Goal: Task Accomplishment & Management: Manage account settings

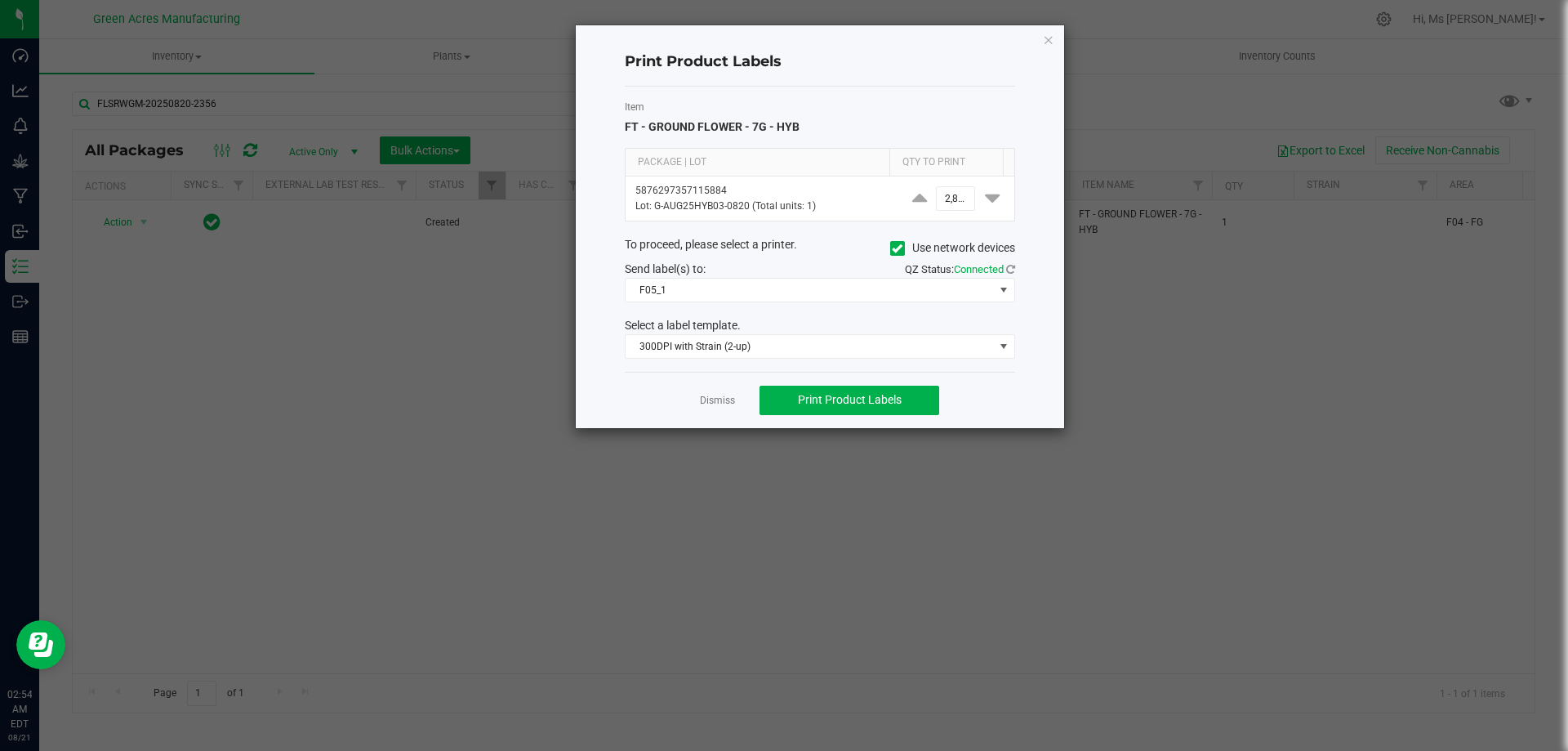
click at [887, 53] on h4 "Print Product Labels" at bounding box center [819, 62] width 390 height 21
click at [724, 405] on link "Dismiss" at bounding box center [717, 401] width 35 height 13
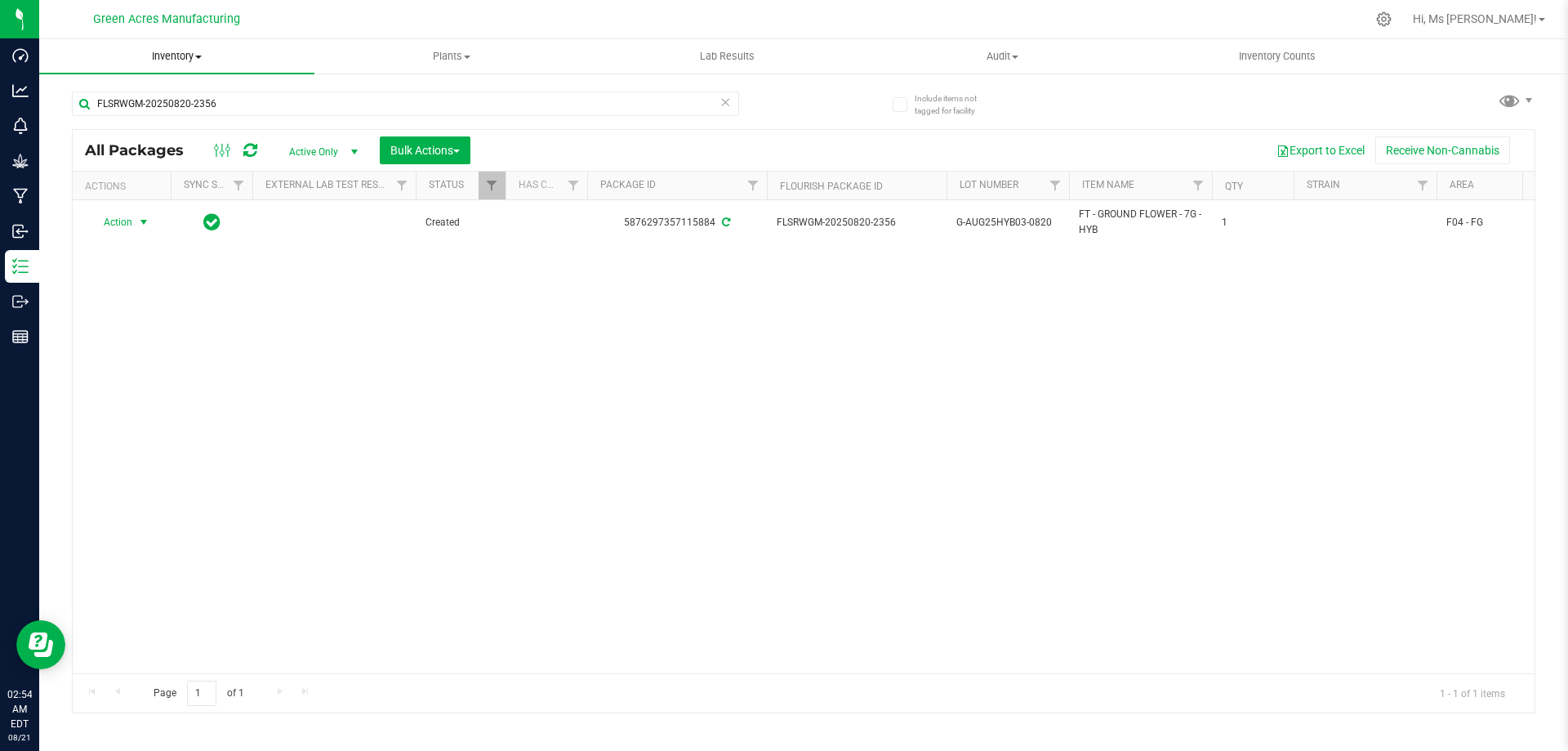
click at [196, 60] on span "Inventory" at bounding box center [177, 56] width 275 height 14
click at [200, 194] on li "From bill of materials" at bounding box center [177, 196] width 275 height 19
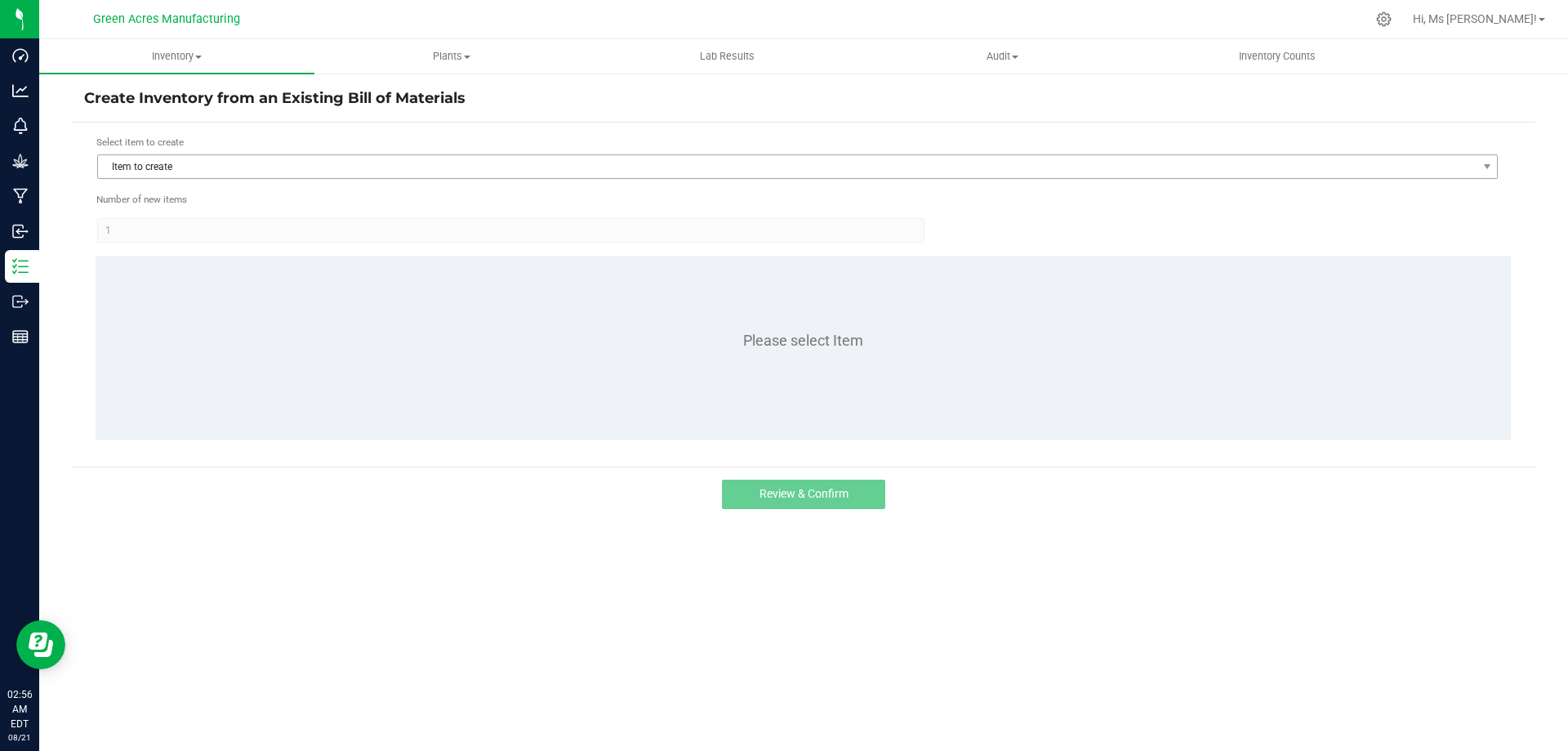
drag, startPoint x: 142, startPoint y: 194, endPoint x: 144, endPoint y: 178, distance: 16.1
click at [145, 175] on span "Item to create" at bounding box center [787, 167] width 1378 height 23
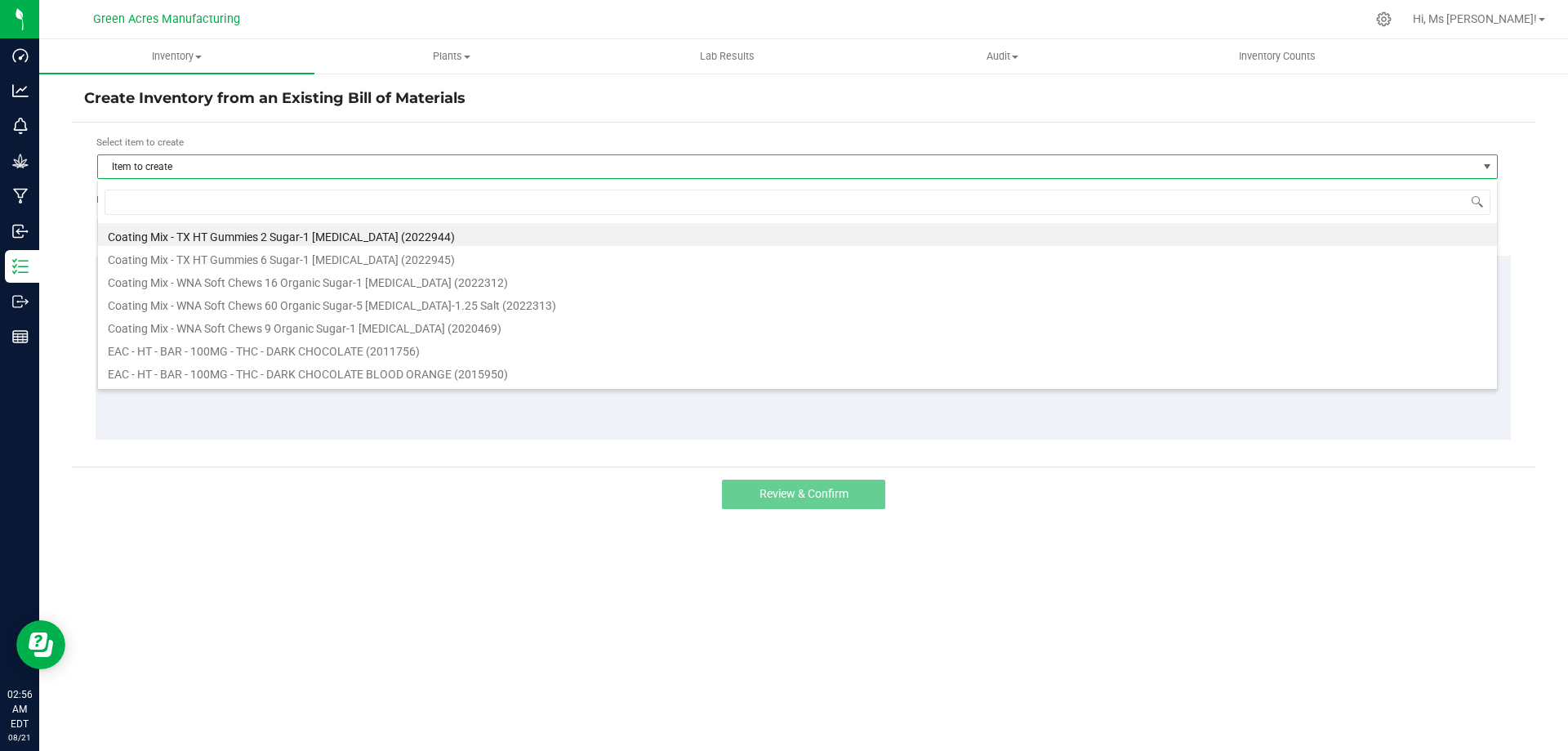
scroll to position [24, 1401]
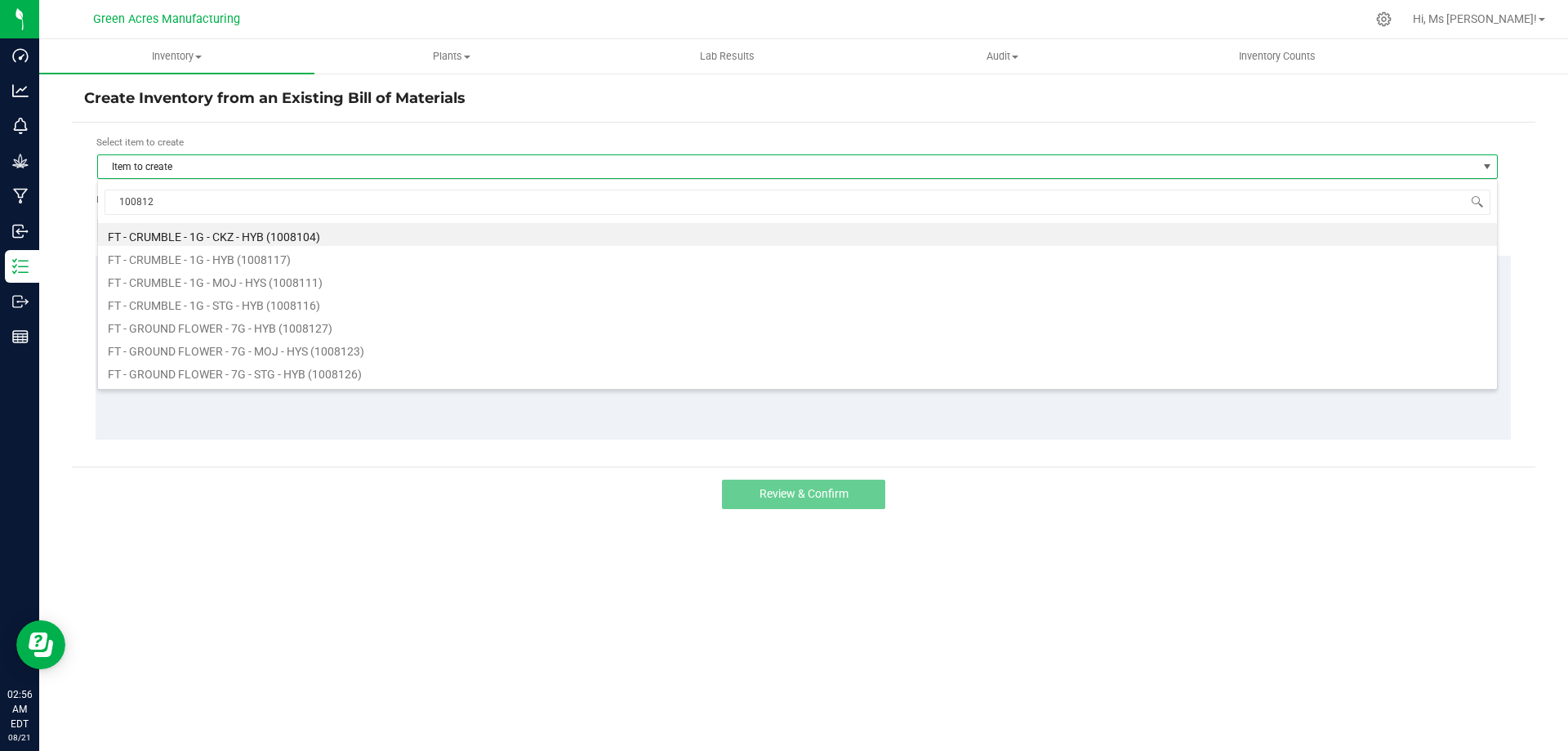
type input "1008127"
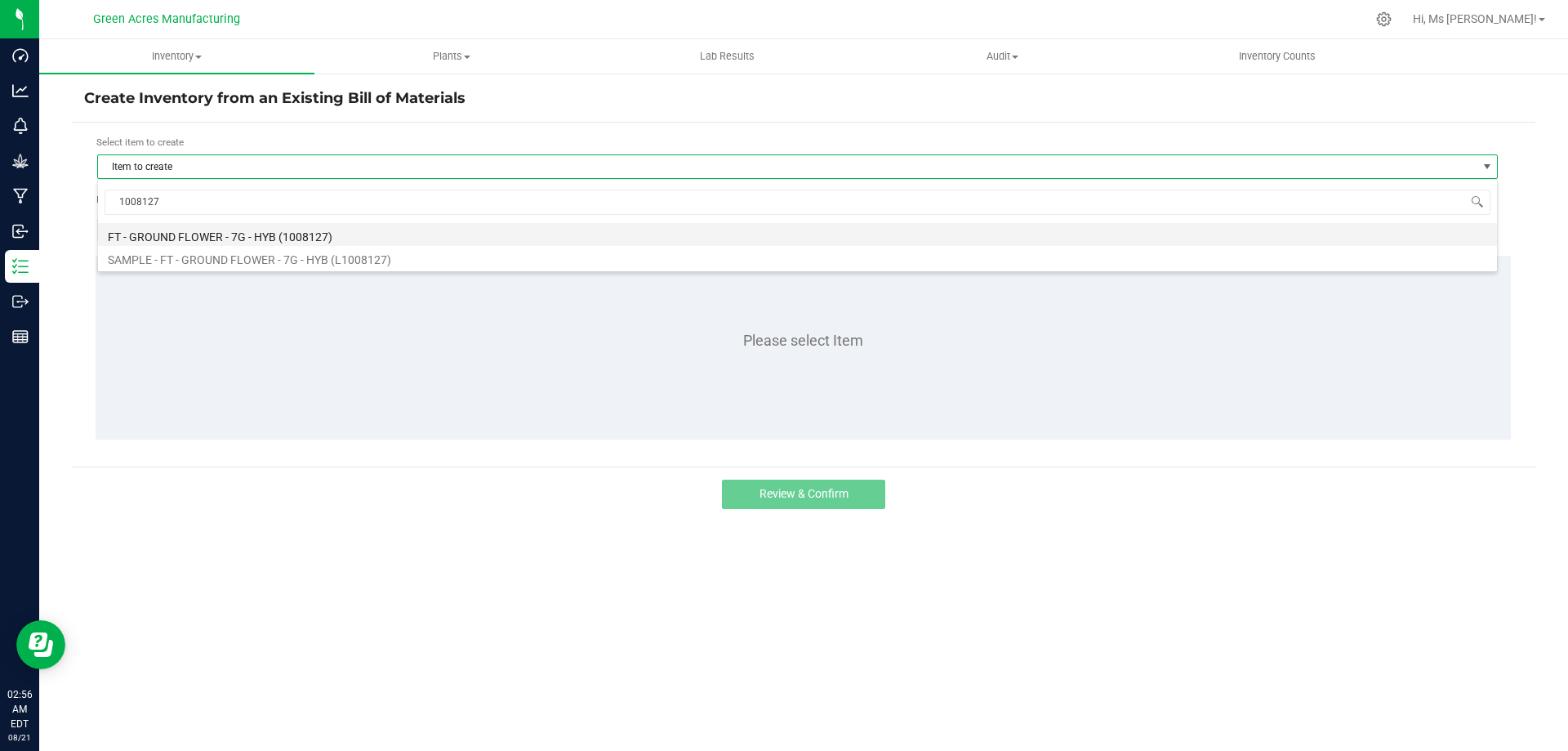
click at [252, 233] on li "FT - GROUND FLOWER - 7G - HYB (1008127)" at bounding box center [797, 235] width 1399 height 23
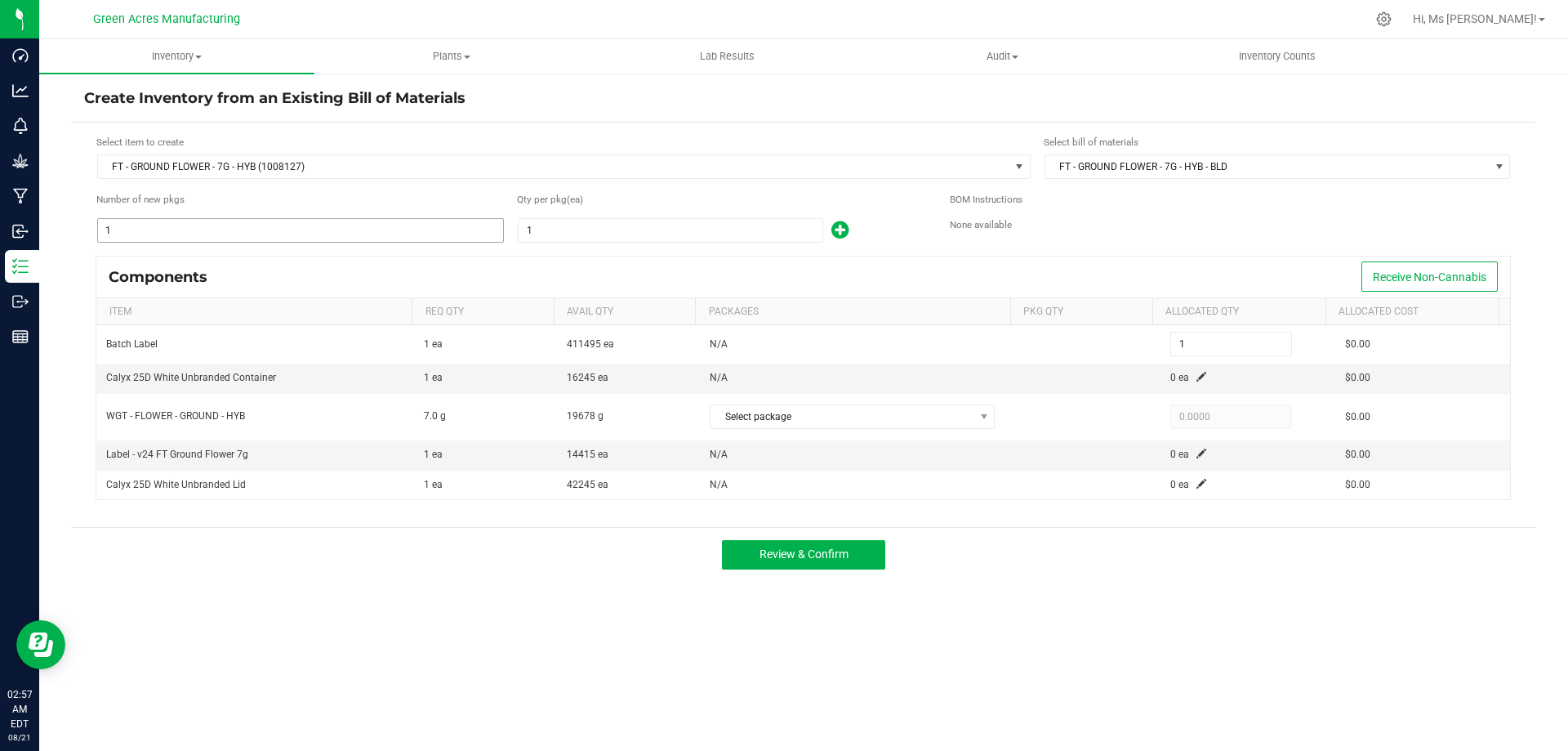
click at [428, 223] on input "1" at bounding box center [300, 230] width 405 height 23
click at [788, 270] on div "Components Receive Non-Cannabis" at bounding box center [803, 276] width 1413 height 40
click at [764, 233] on input "1" at bounding box center [671, 230] width 304 height 23
type input "2"
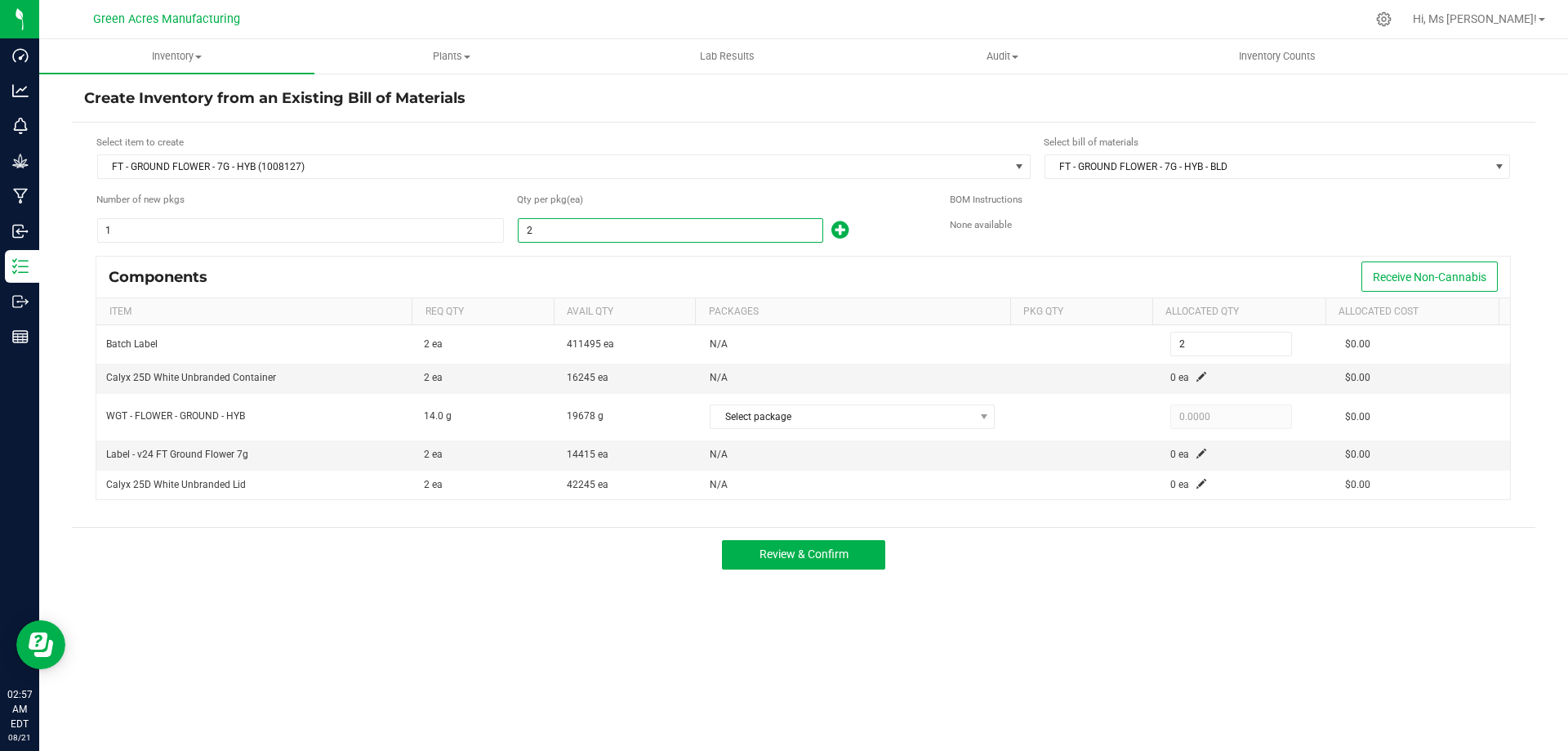
type input "27"
type input "274"
type input "2744"
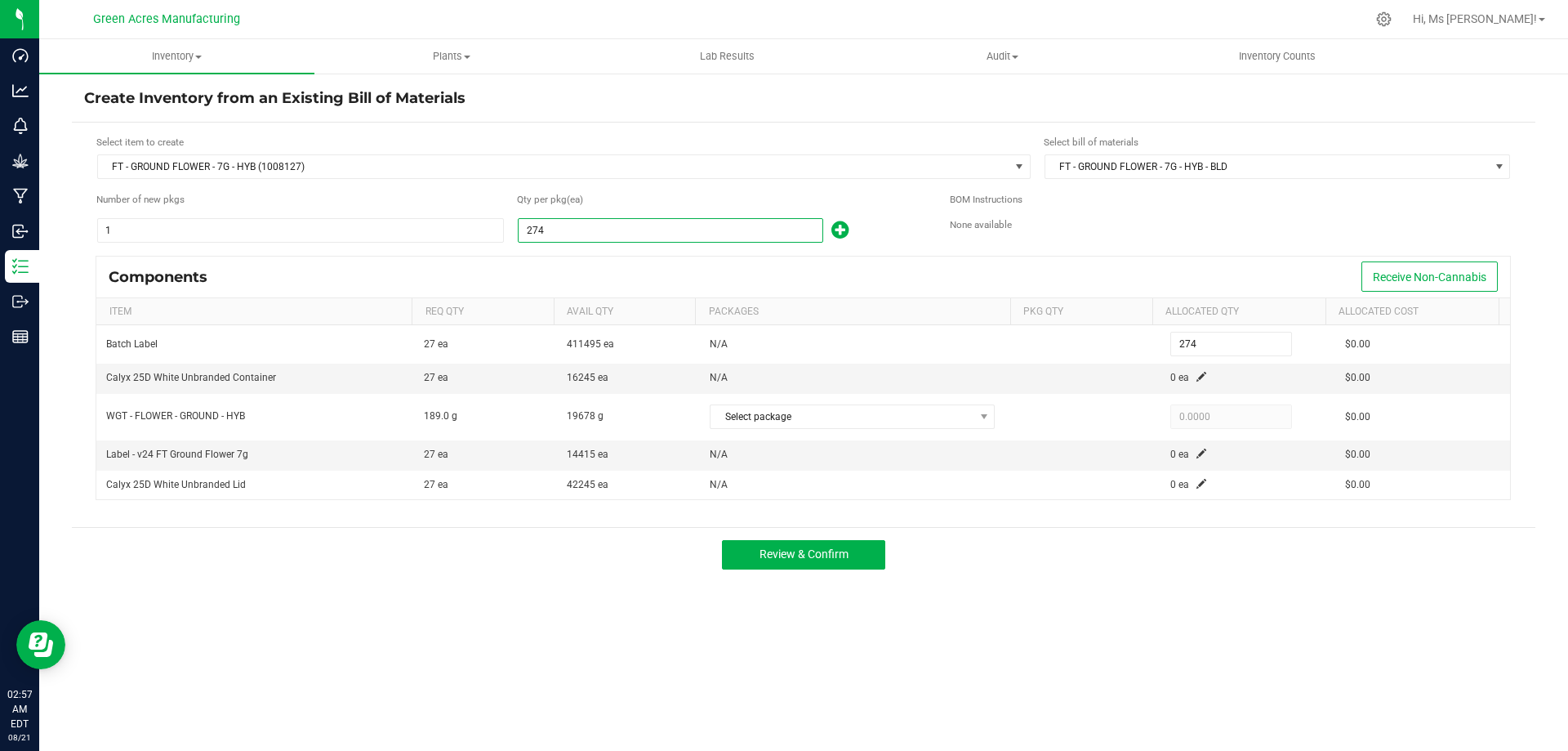
type input "2,744"
click at [1196, 376] on span at bounding box center [1201, 376] width 10 height 10
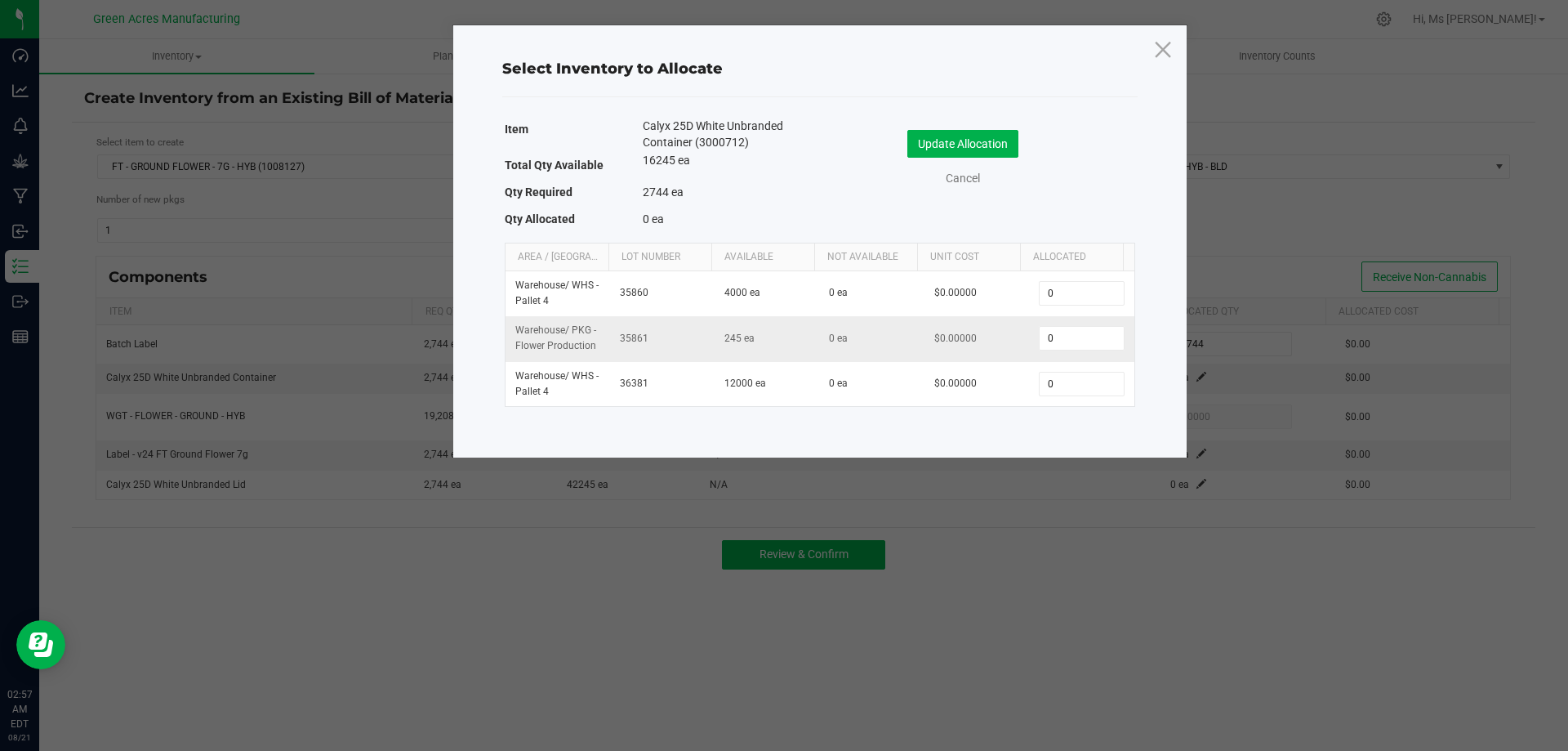
click at [1090, 351] on td "0" at bounding box center [1081, 338] width 105 height 45
click at [1088, 342] on input "0" at bounding box center [1081, 338] width 84 height 23
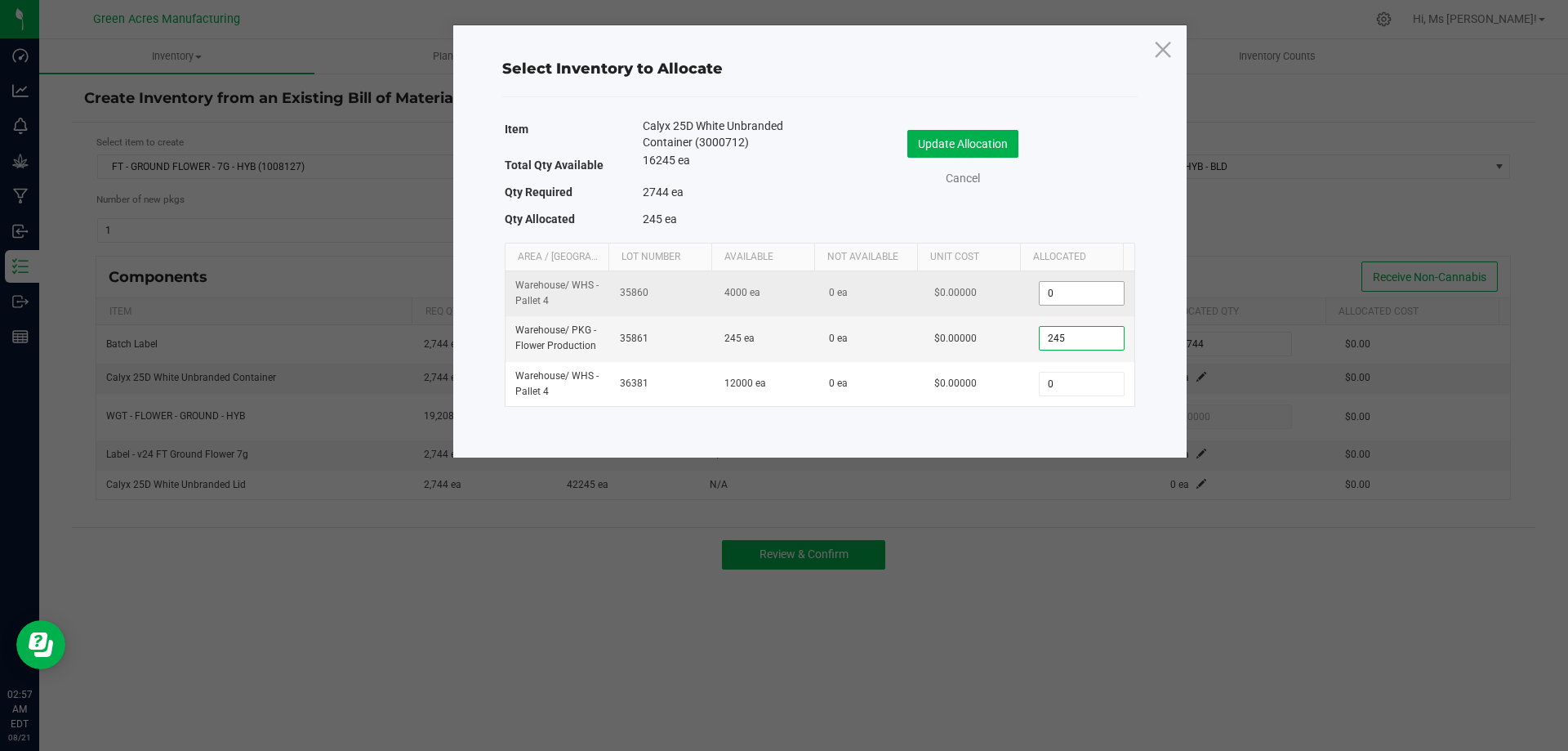
type input "245"
click at [1090, 293] on input "0" at bounding box center [1081, 294] width 84 height 23
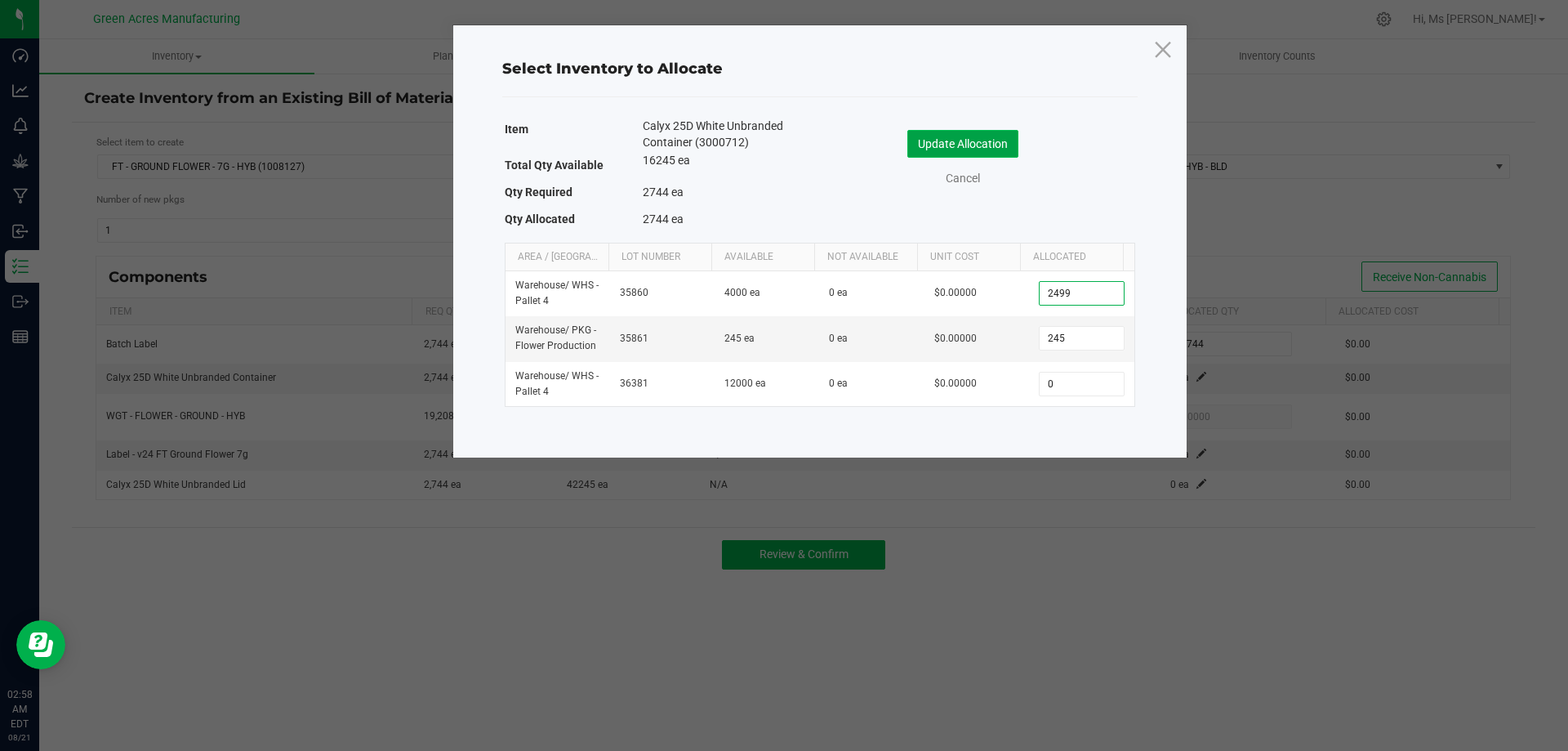
type input "2,499"
click at [1001, 148] on button "Update Allocation" at bounding box center [962, 143] width 111 height 28
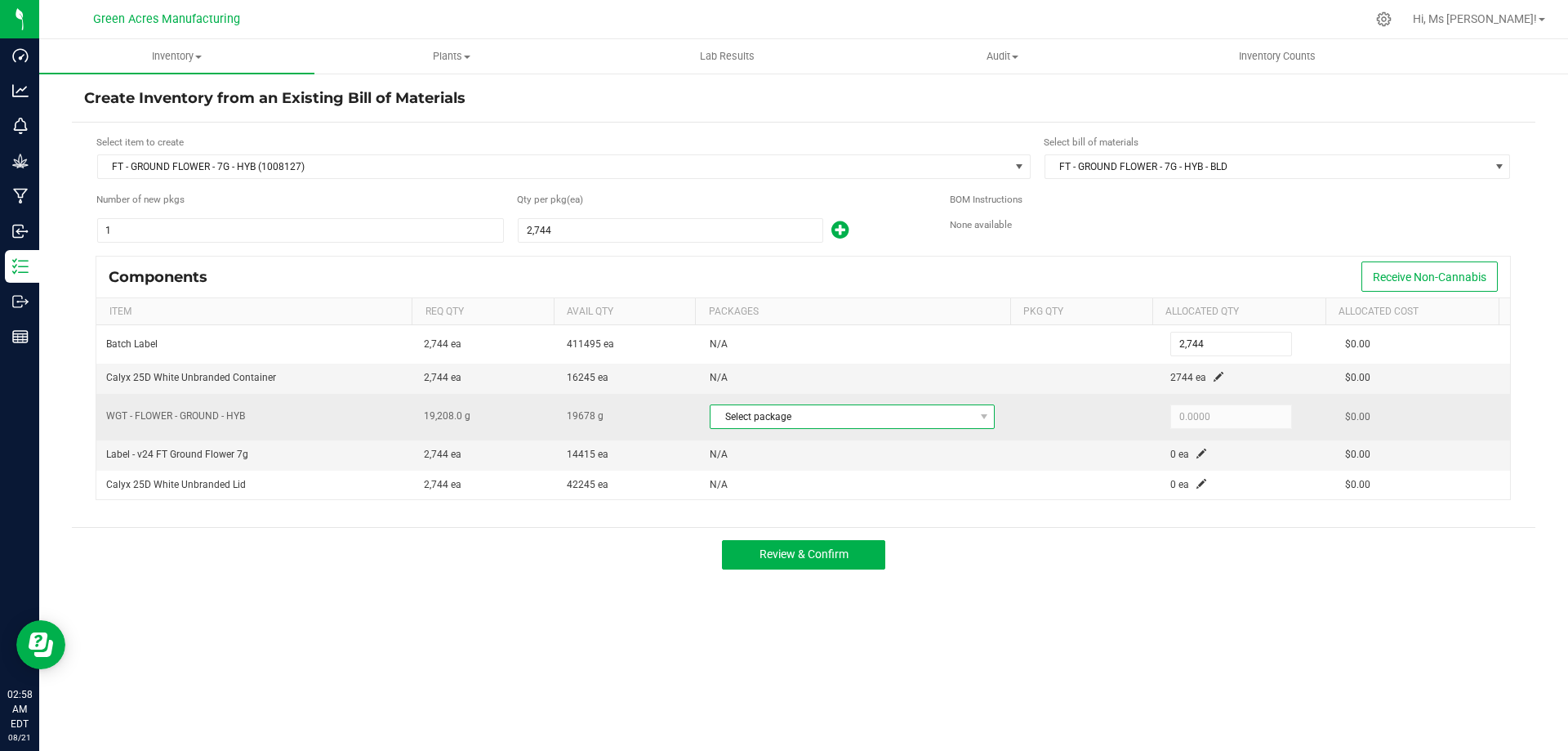
click at [861, 419] on span "Select package" at bounding box center [841, 417] width 263 height 23
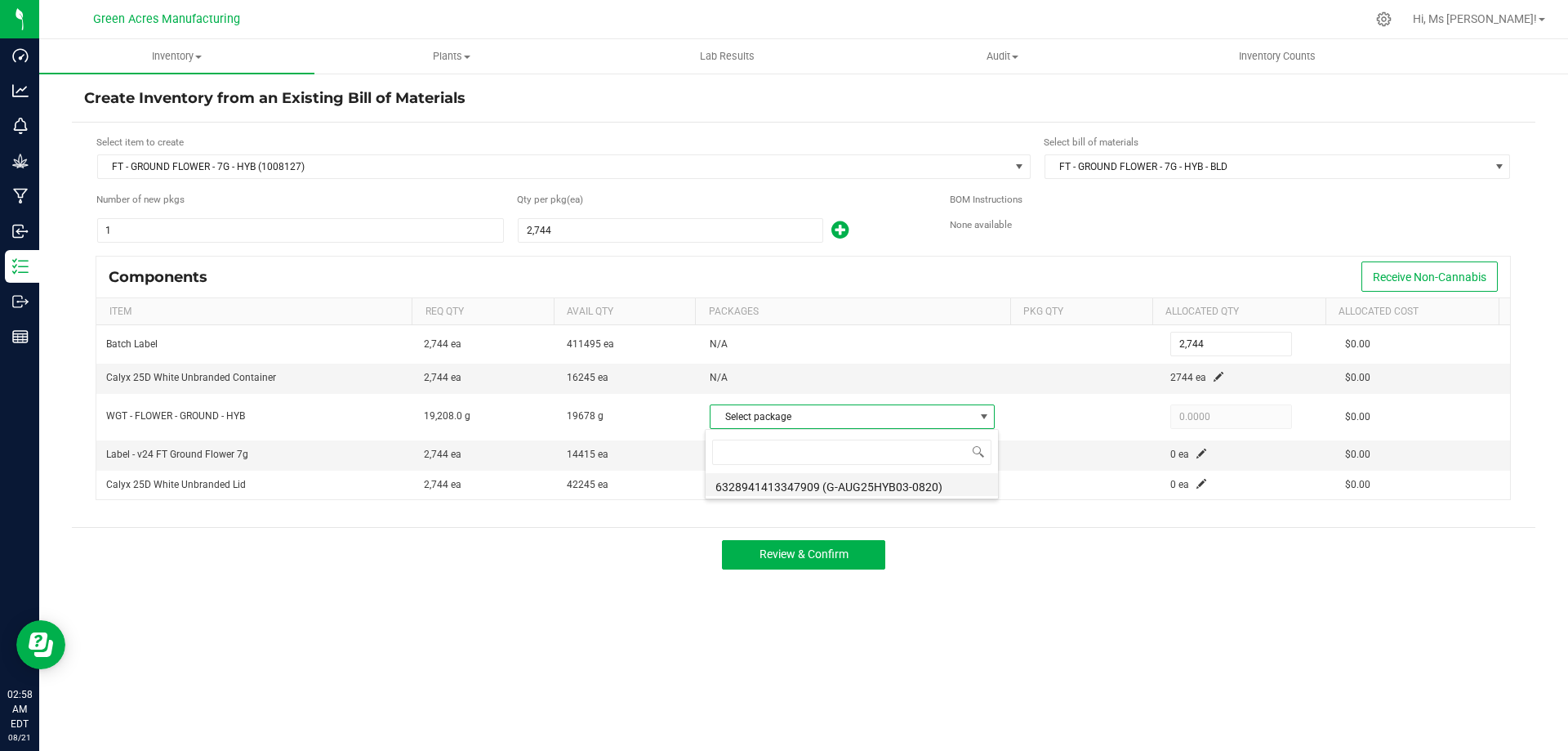
click at [928, 492] on li "6328941413347909 (G-AUG25HYB03-0820)" at bounding box center [852, 484] width 293 height 23
type input "19,208.0000"
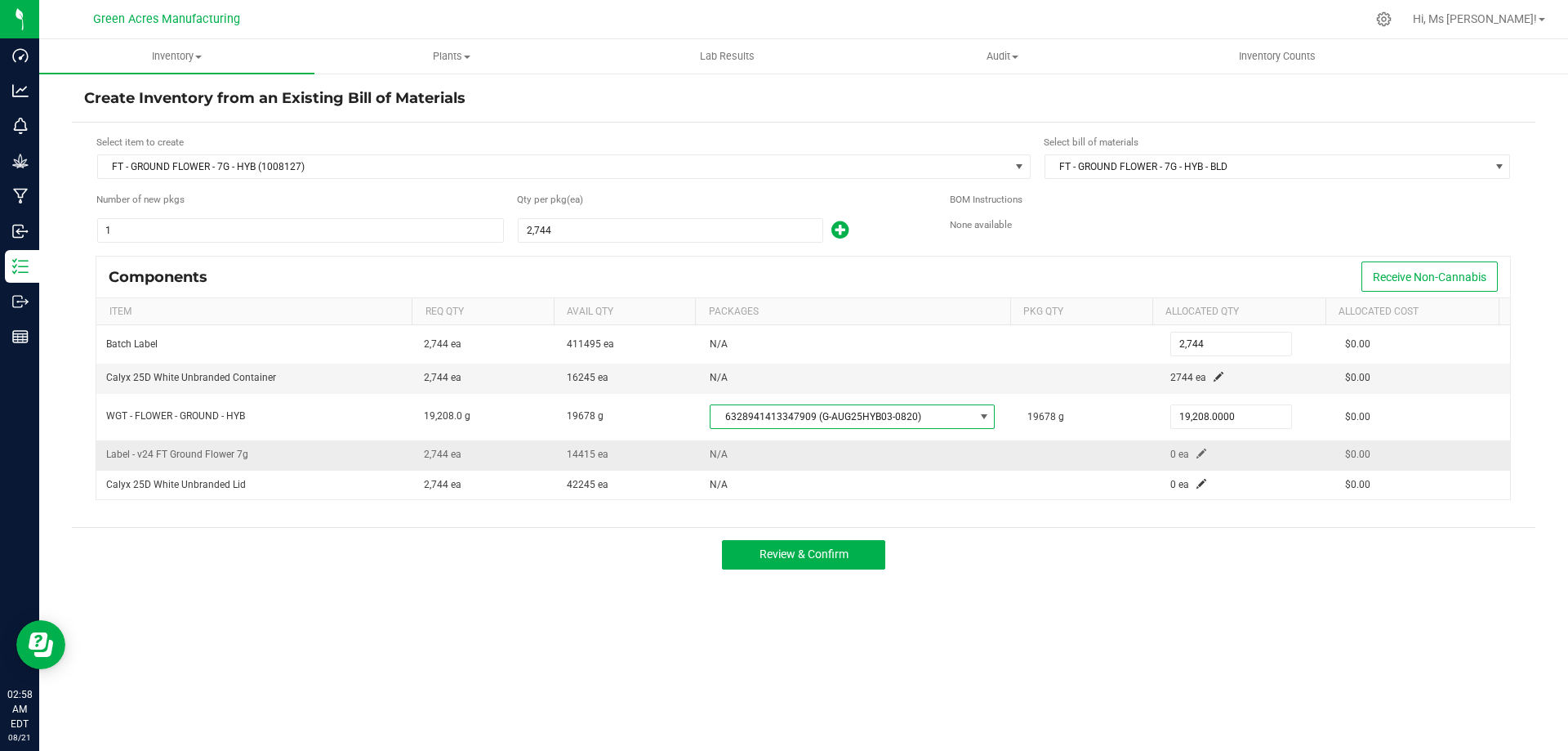
click at [1196, 449] on span at bounding box center [1201, 453] width 10 height 10
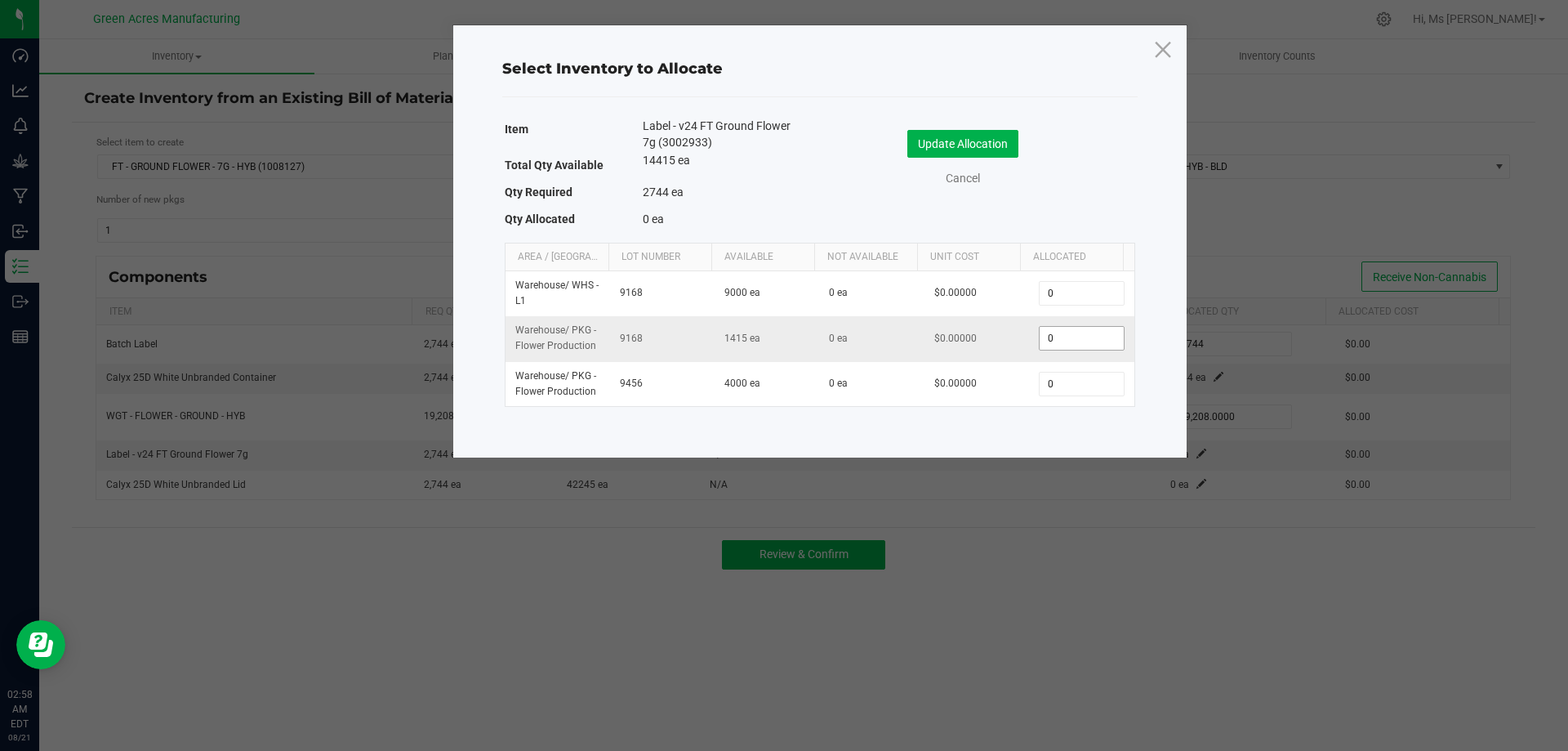
click at [1070, 348] on input "0" at bounding box center [1081, 338] width 84 height 23
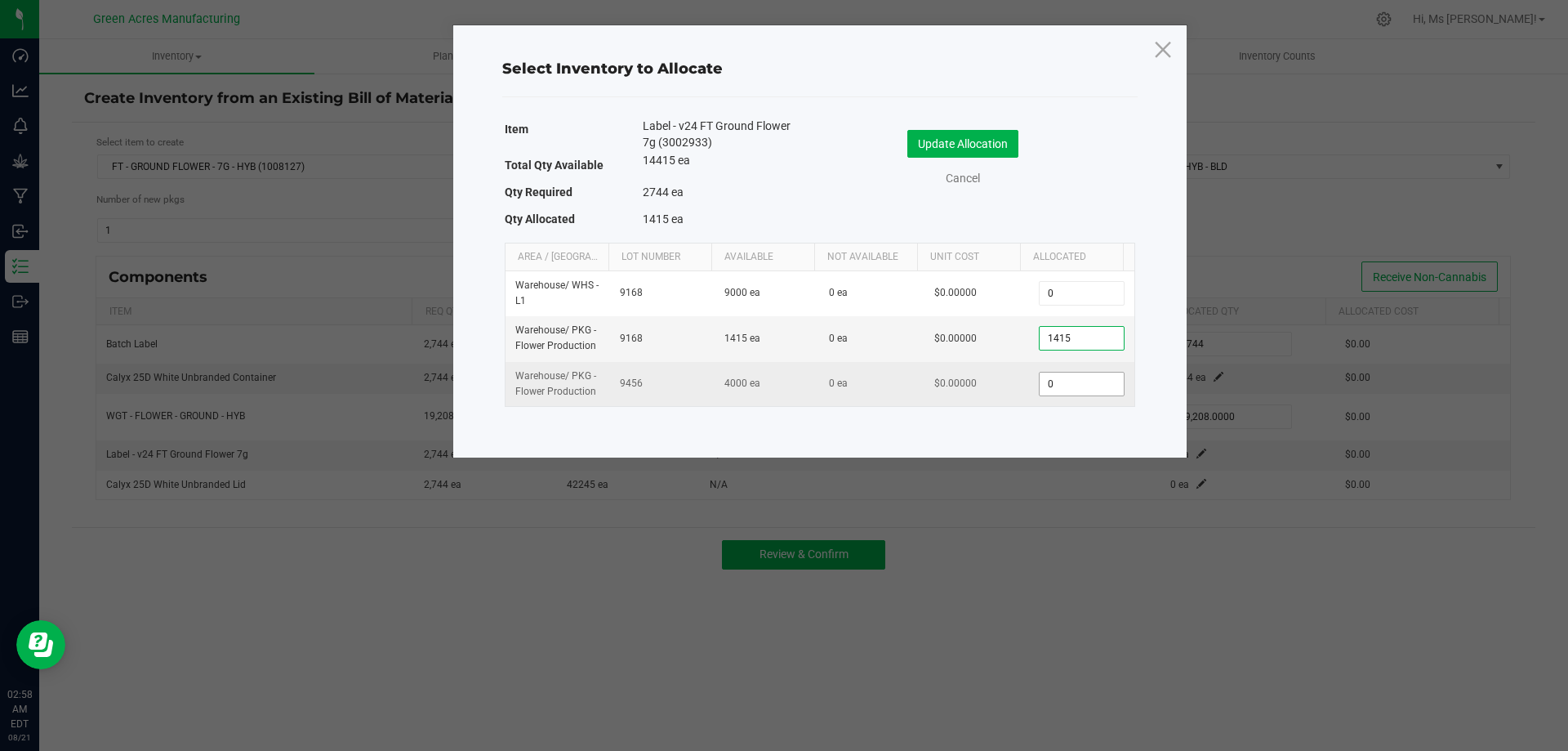
type input "1,415"
click at [1048, 390] on input "0" at bounding box center [1081, 384] width 84 height 23
click at [1048, 390] on input "1000" at bounding box center [1081, 384] width 84 height 23
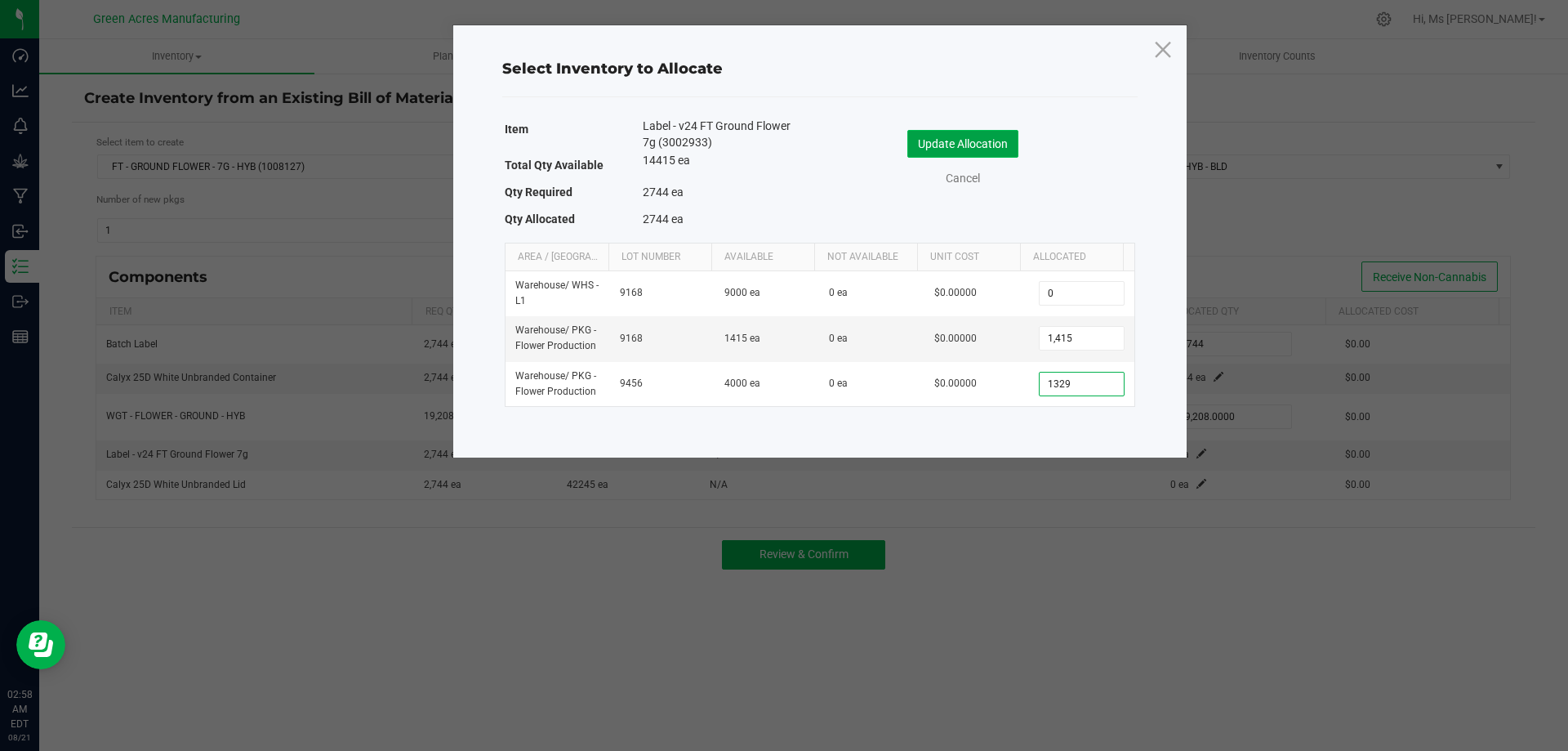
type input "1,329"
click at [971, 143] on button "Update Allocation" at bounding box center [962, 143] width 111 height 28
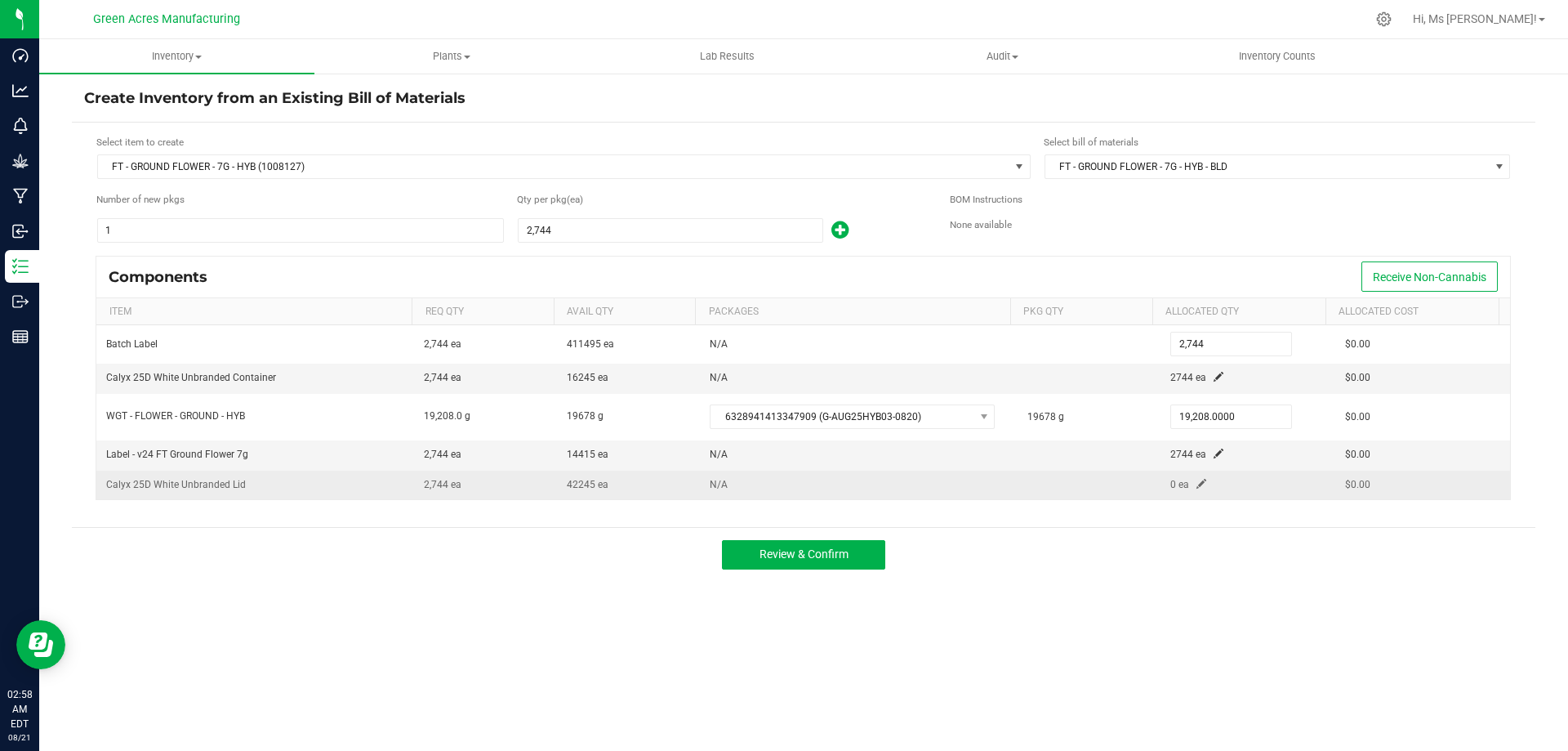
click at [1196, 479] on span at bounding box center [1201, 483] width 10 height 10
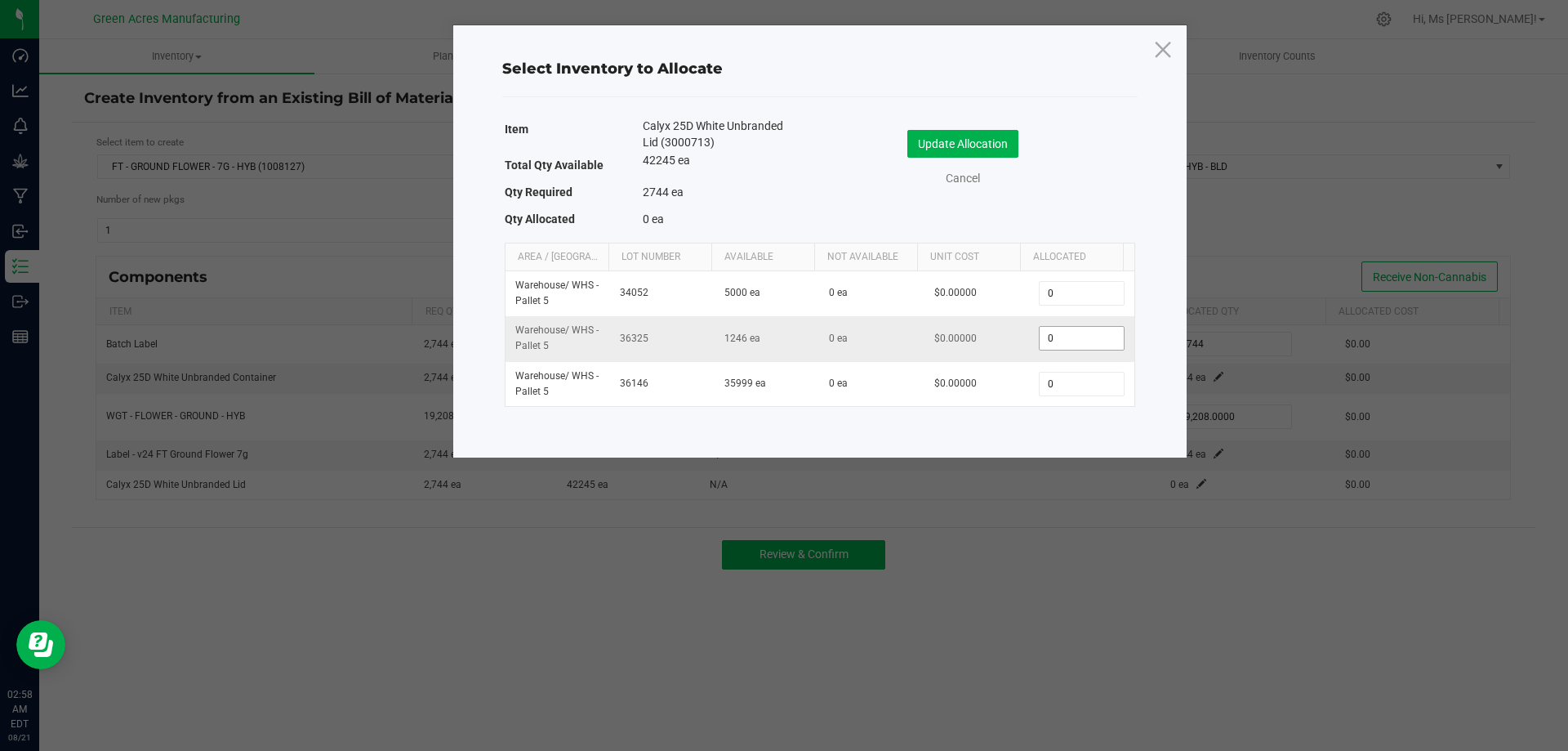
click at [1057, 342] on input "0" at bounding box center [1081, 338] width 84 height 23
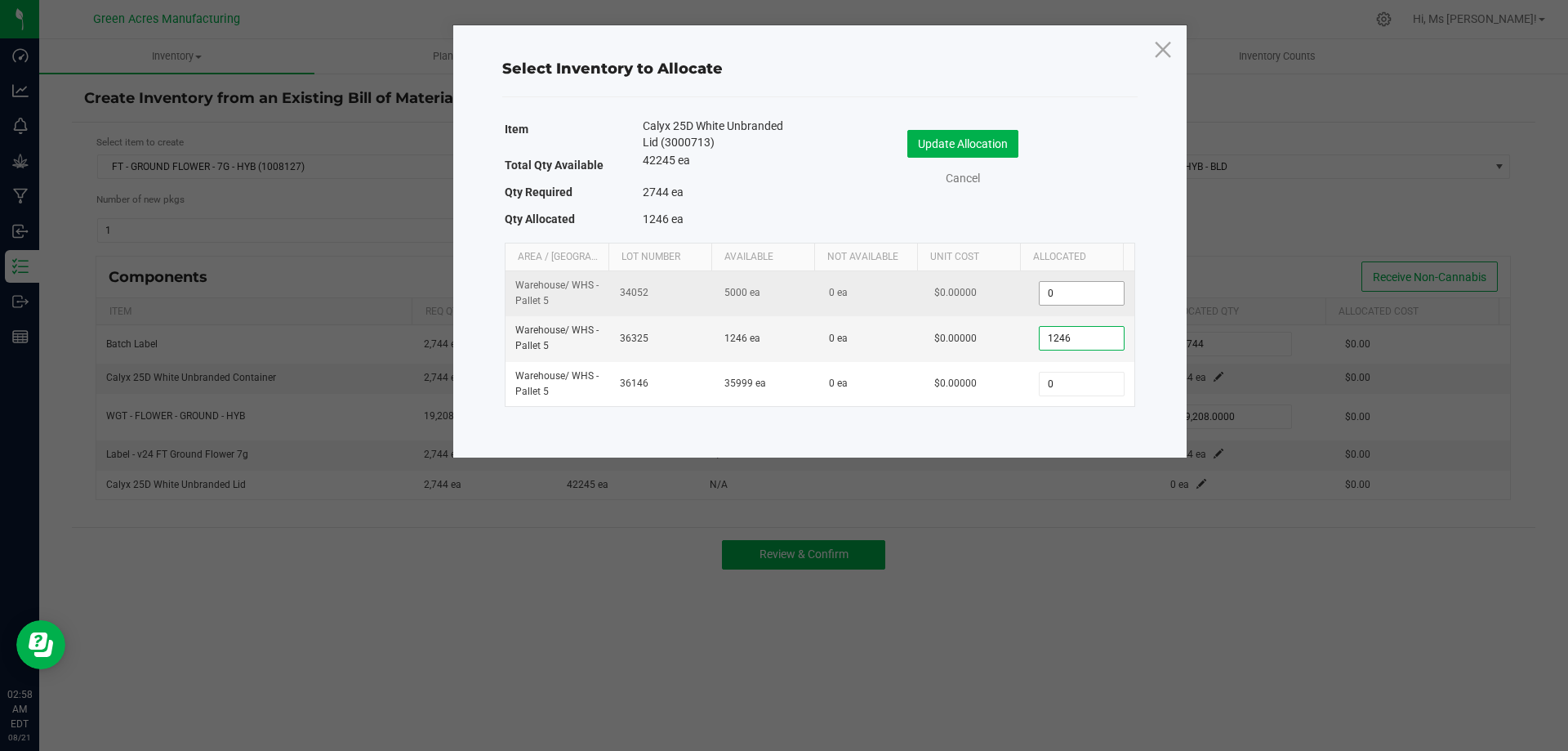
type input "1,246"
click at [1060, 283] on input "0" at bounding box center [1081, 294] width 84 height 23
click at [1074, 288] on input "1200" at bounding box center [1081, 294] width 84 height 23
click at [1074, 288] on input "1700" at bounding box center [1081, 294] width 84 height 23
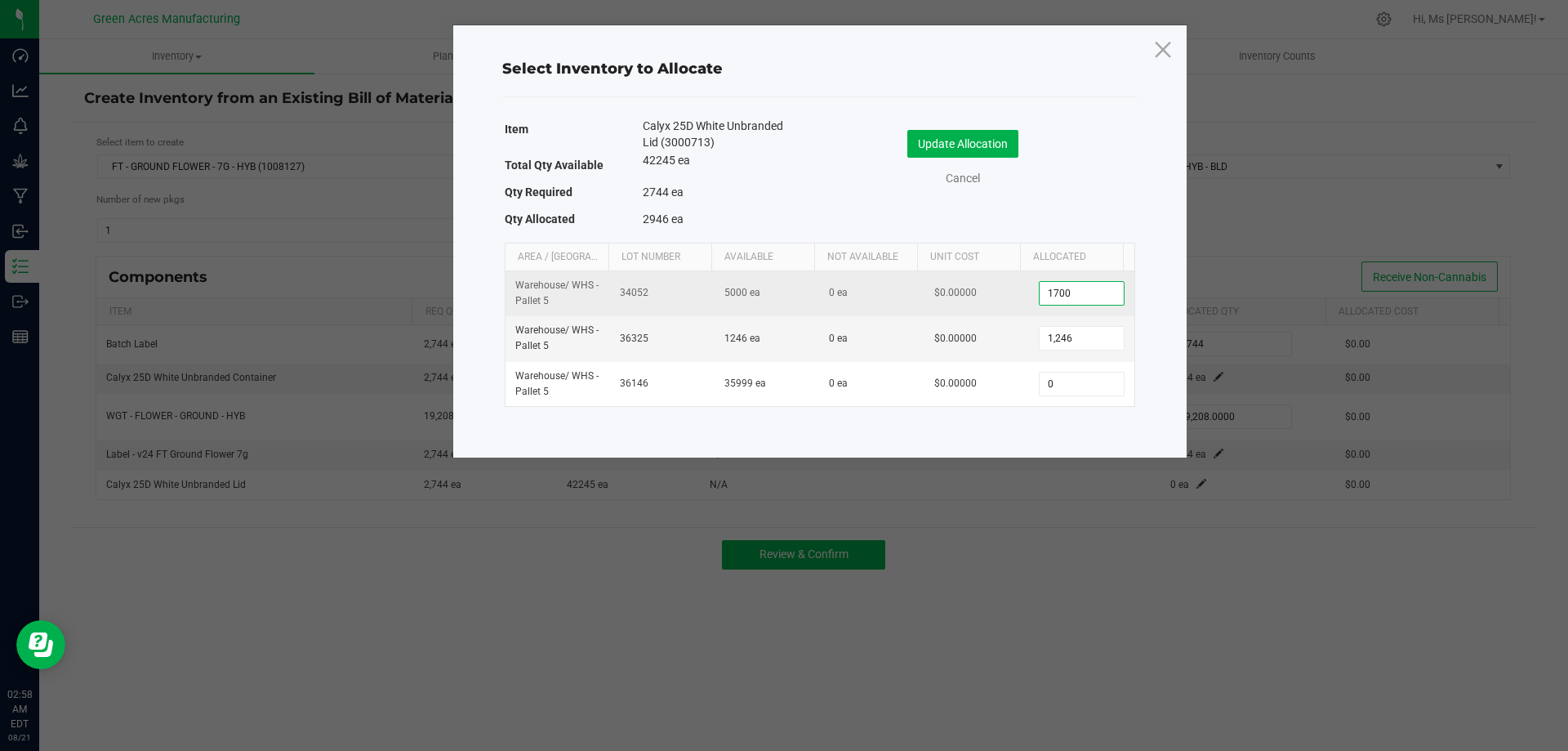
click at [1074, 288] on input "1700" at bounding box center [1081, 294] width 84 height 23
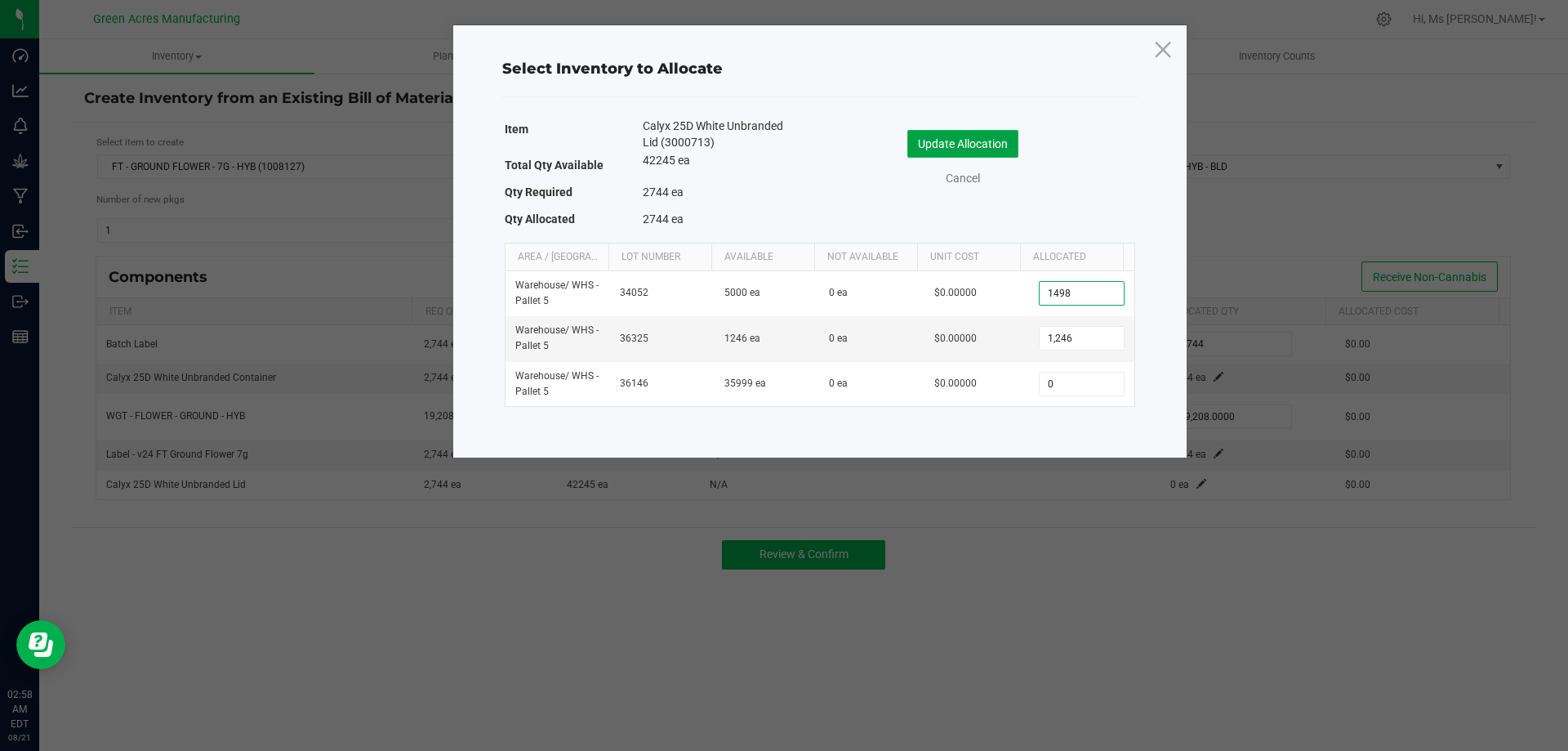
type input "1,498"
click at [993, 142] on button "Update Allocation" at bounding box center [962, 143] width 111 height 28
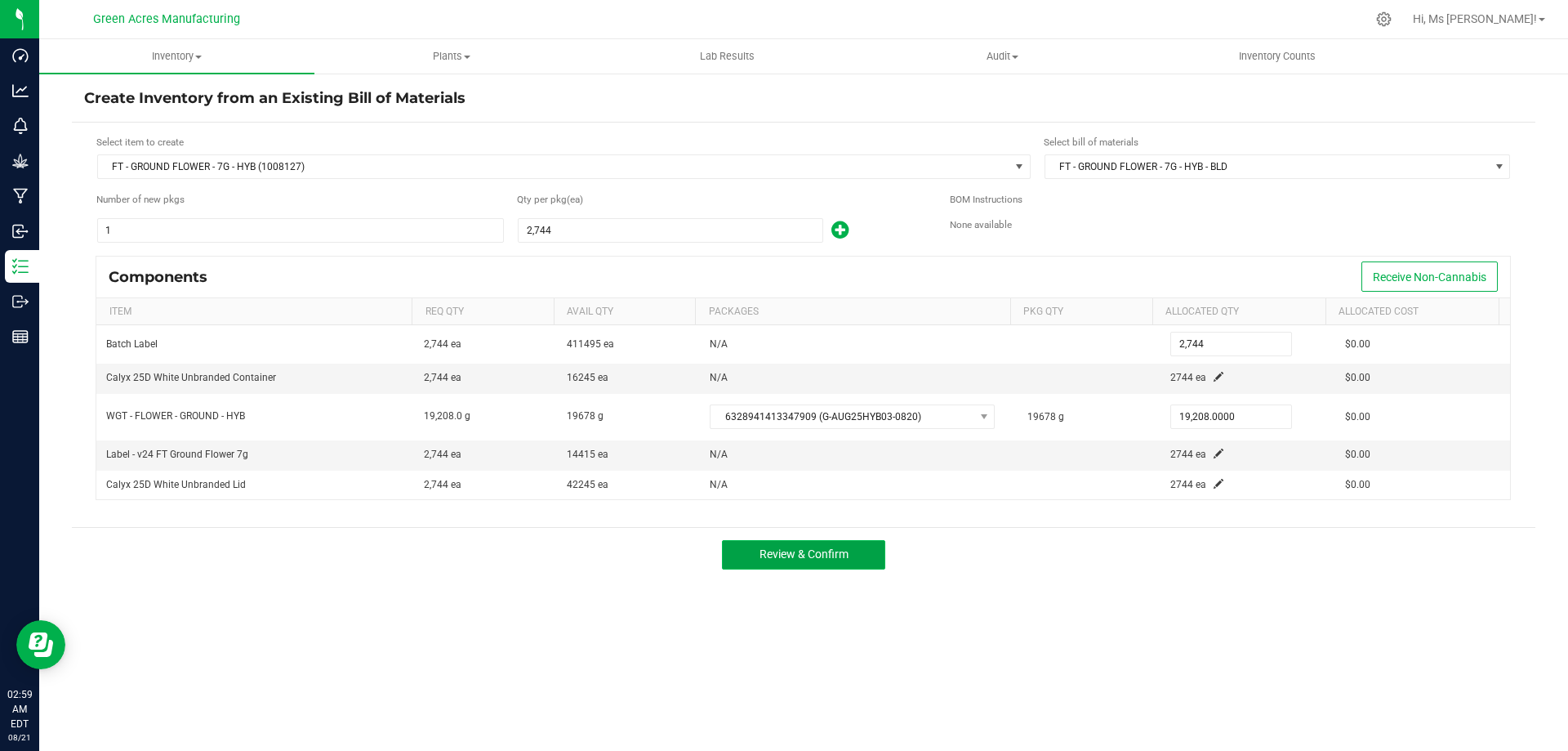
click at [863, 566] on button "Review & Confirm" at bounding box center [804, 555] width 164 height 30
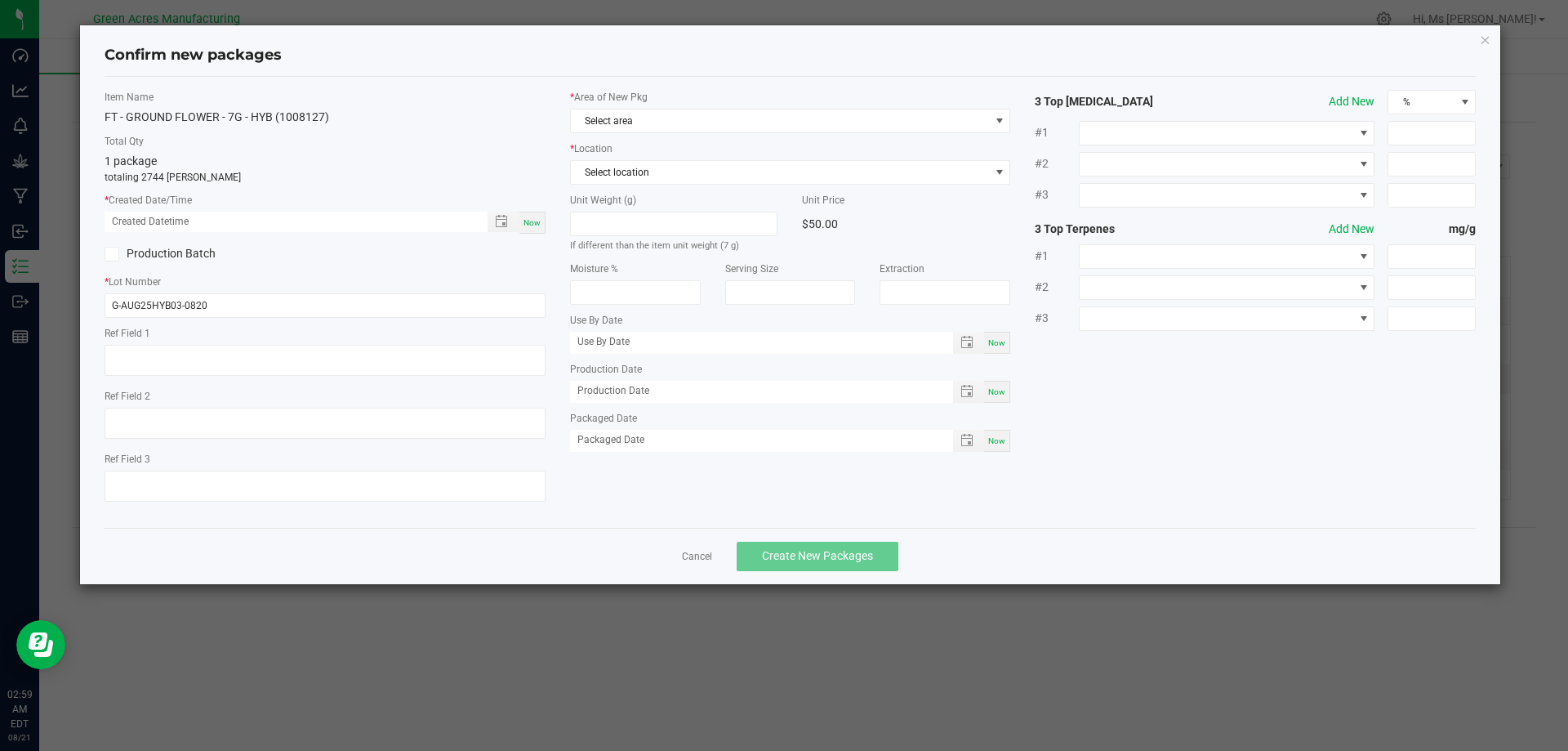
click at [530, 226] on span "Now" at bounding box center [532, 221] width 17 height 9
type input "[DATE] 02:59 AM"
click at [624, 111] on span "Select area" at bounding box center [780, 121] width 419 height 23
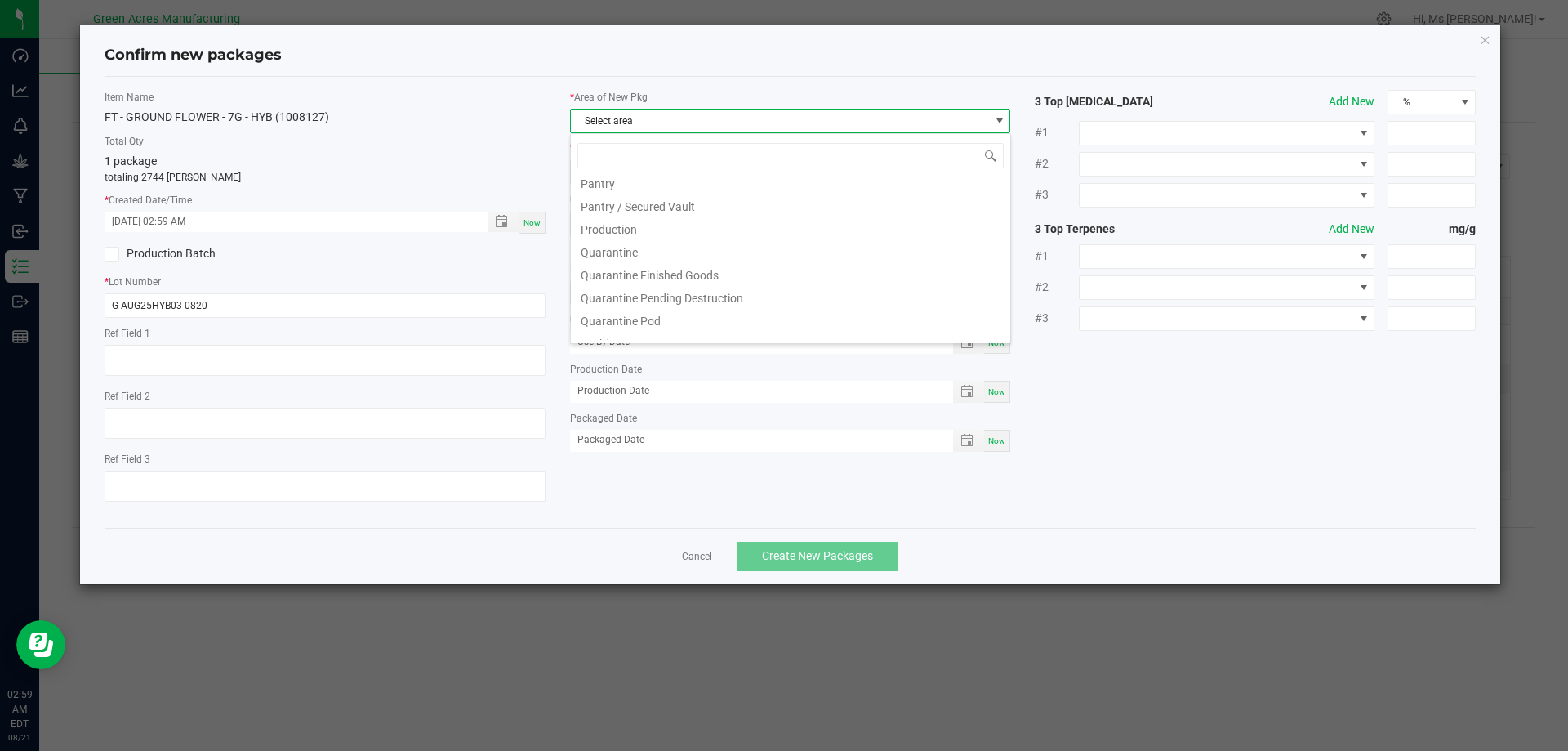
scroll to position [408, 0]
click at [707, 256] on li "Pantry / Secured Vault" at bounding box center [790, 260] width 439 height 23
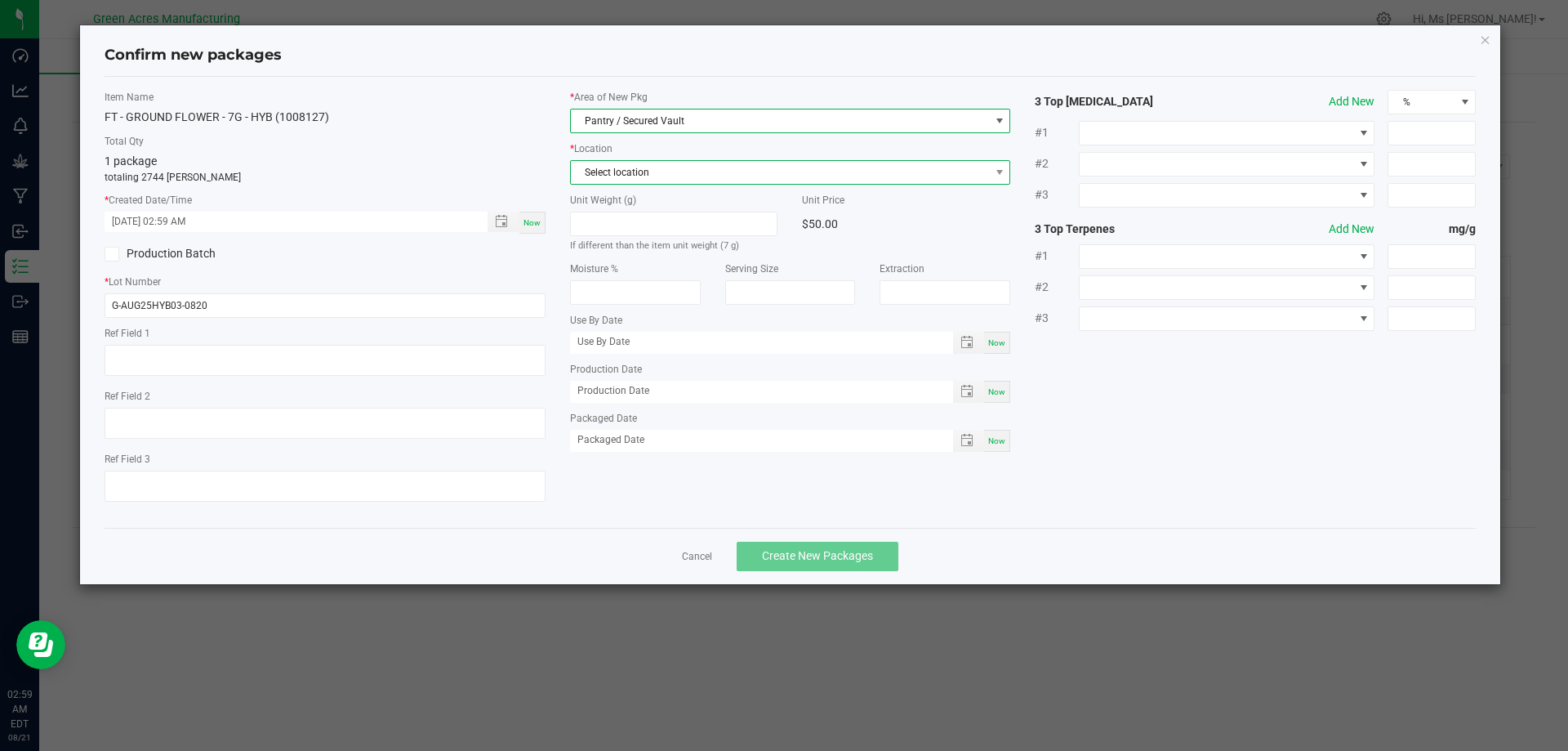
click at [728, 178] on span "Select location" at bounding box center [780, 172] width 419 height 23
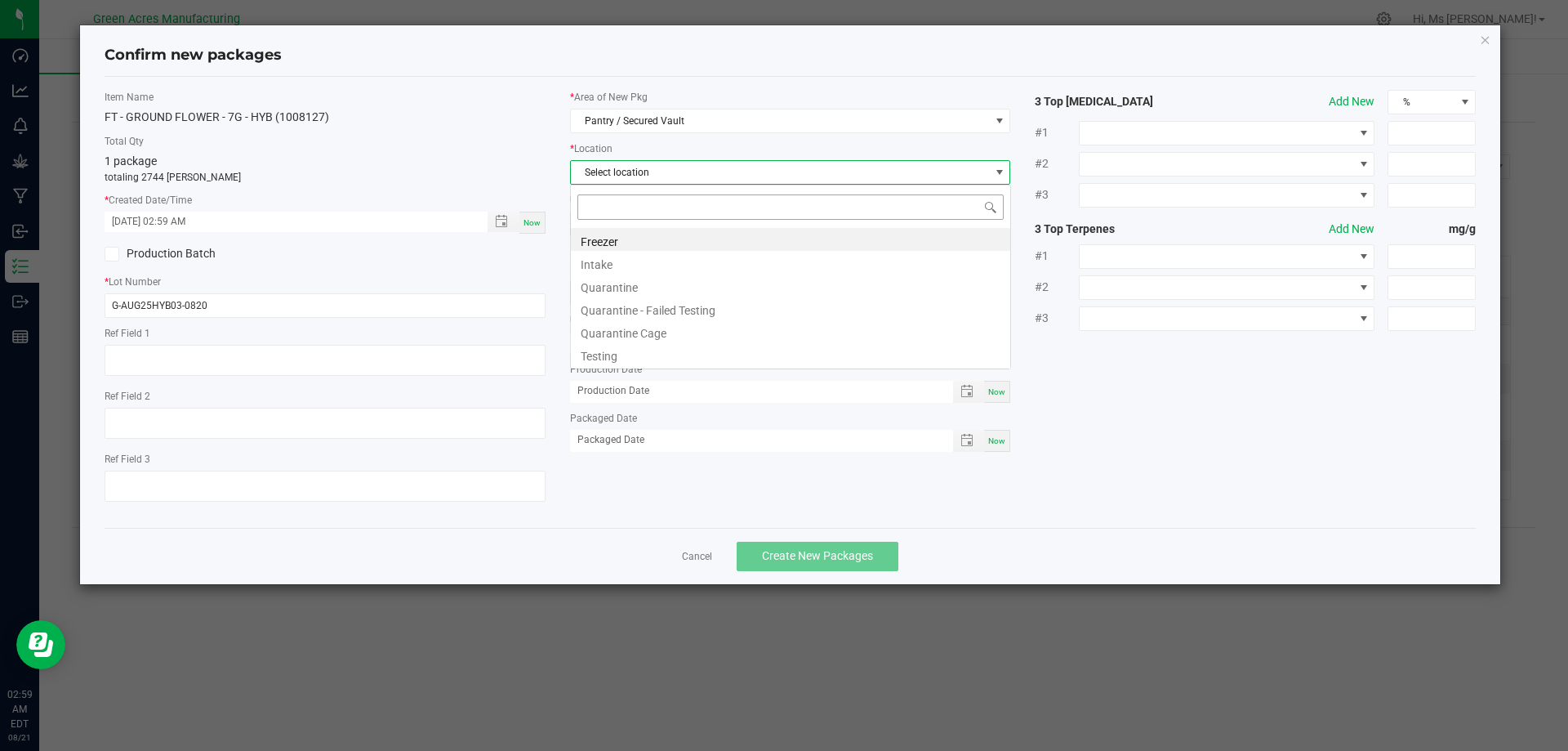
scroll to position [24, 441]
click at [681, 262] on li "Intake" at bounding box center [790, 262] width 439 height 23
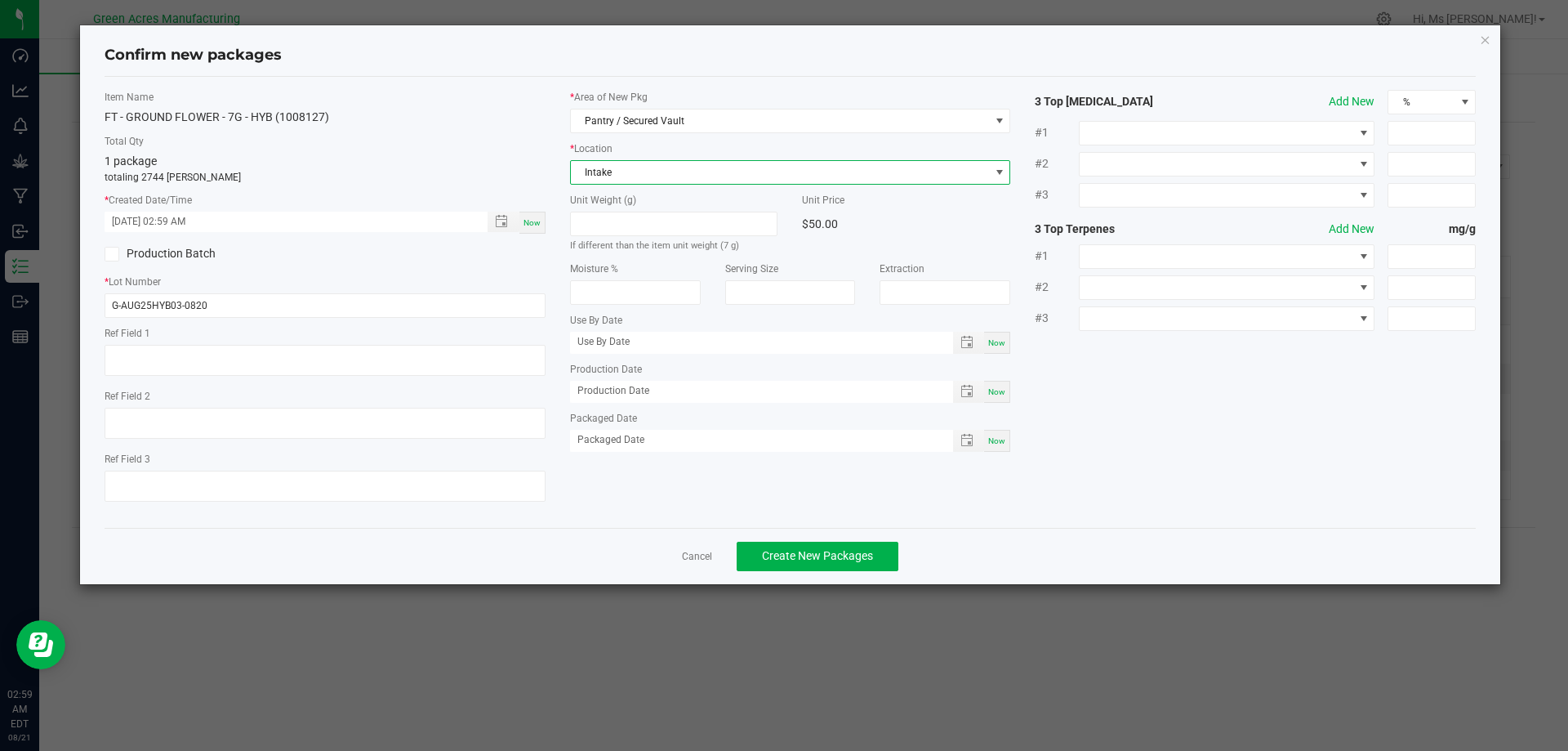
click at [541, 269] on div "Item Name FT - GROUND FLOWER - 7G - HYB (1008127) Total Qty 1 package totaling …" at bounding box center [325, 301] width 466 height 425
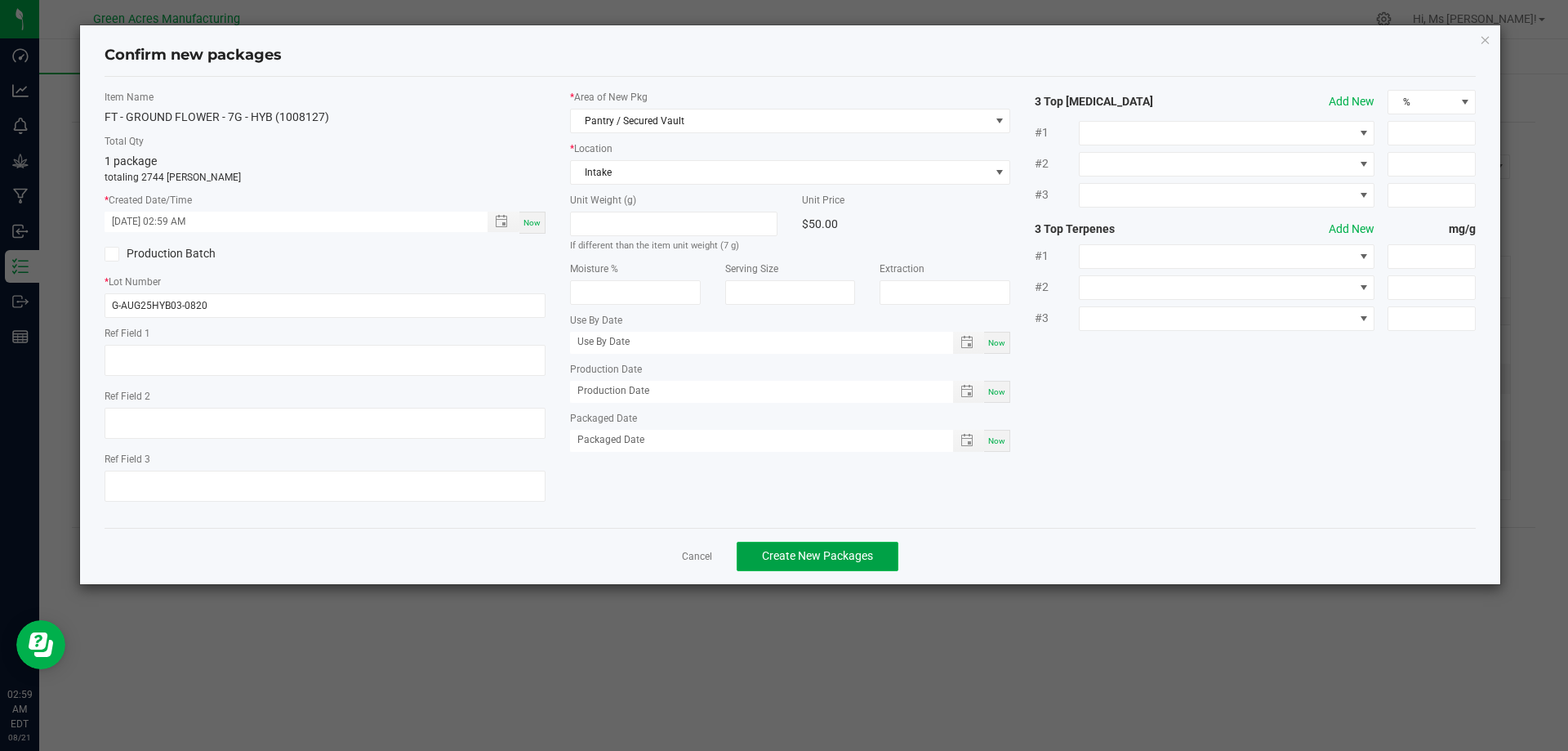
click at [879, 560] on button "Create New Packages" at bounding box center [817, 556] width 162 height 30
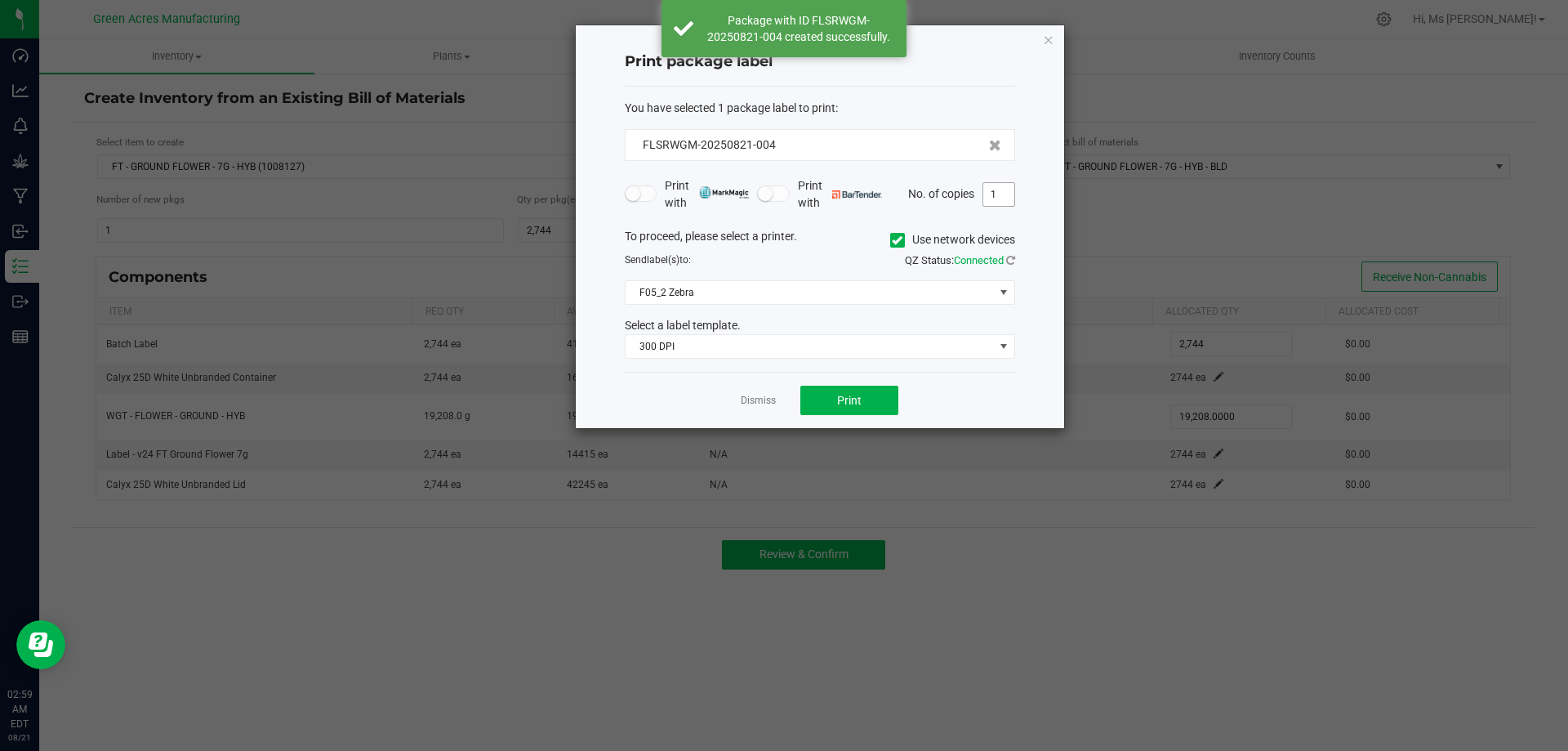
click at [988, 194] on input "1" at bounding box center [998, 194] width 31 height 23
type input "2"
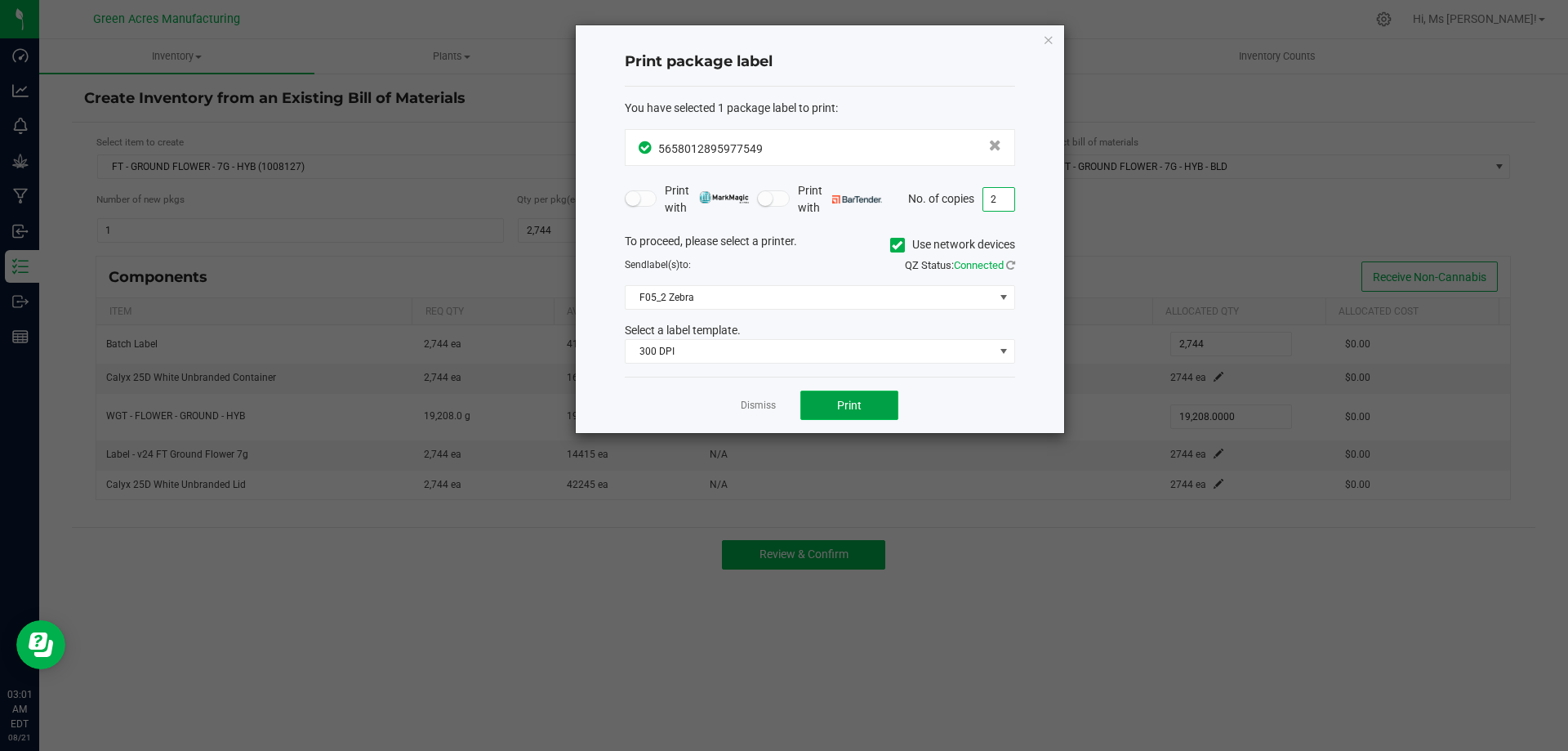
click at [872, 403] on button "Print" at bounding box center [849, 404] width 98 height 30
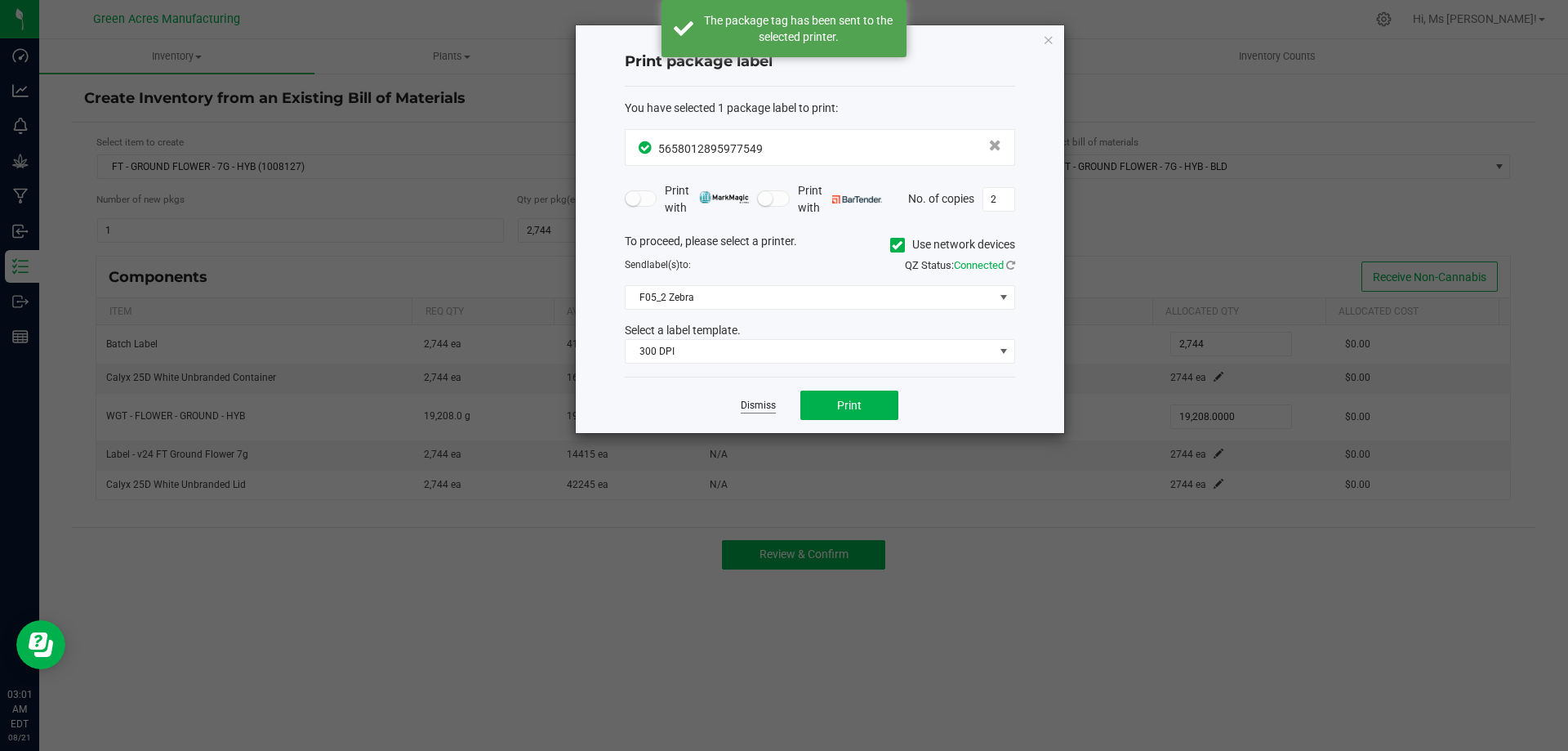
click at [760, 409] on link "Dismiss" at bounding box center [758, 405] width 35 height 13
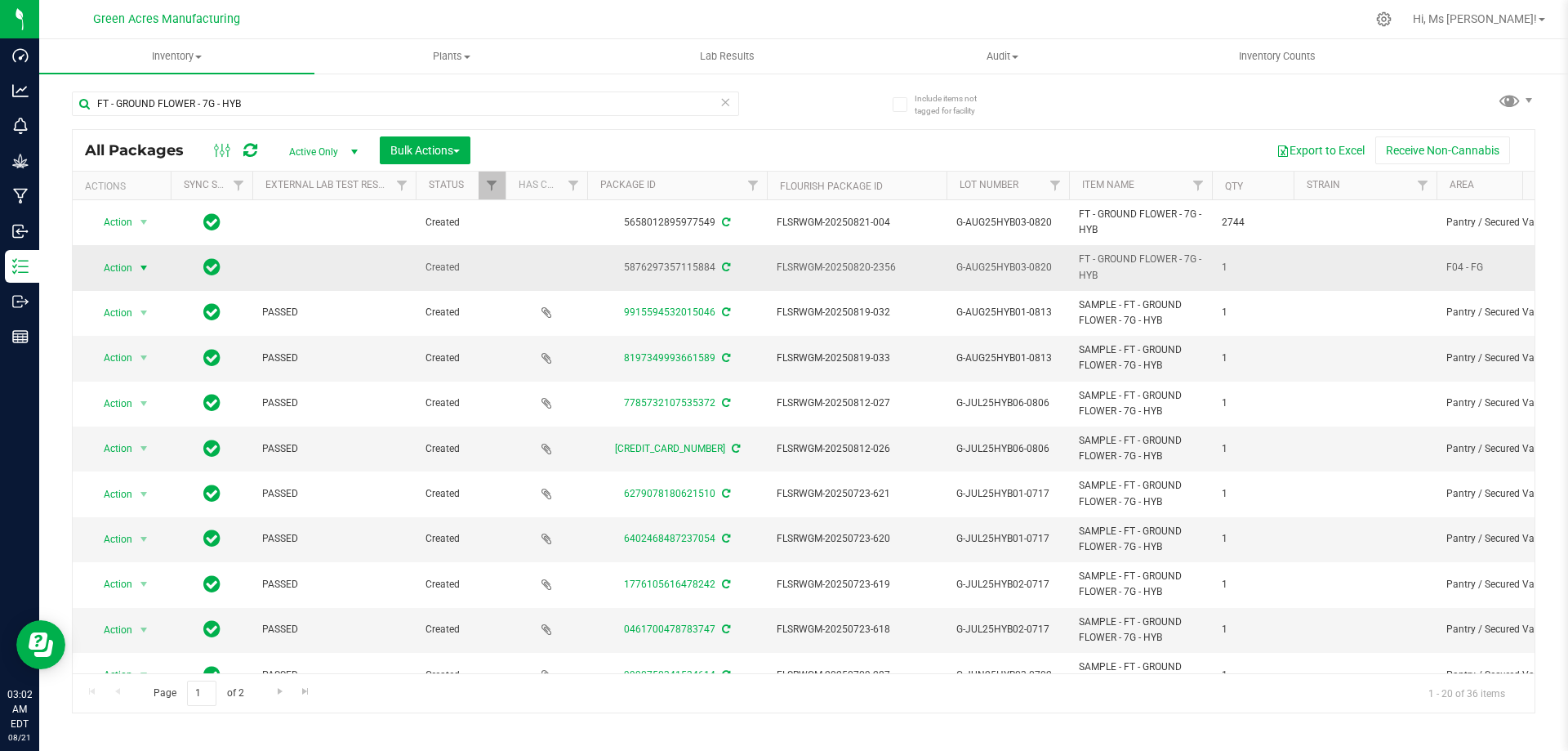
click at [151, 276] on span "select" at bounding box center [143, 268] width 20 height 23
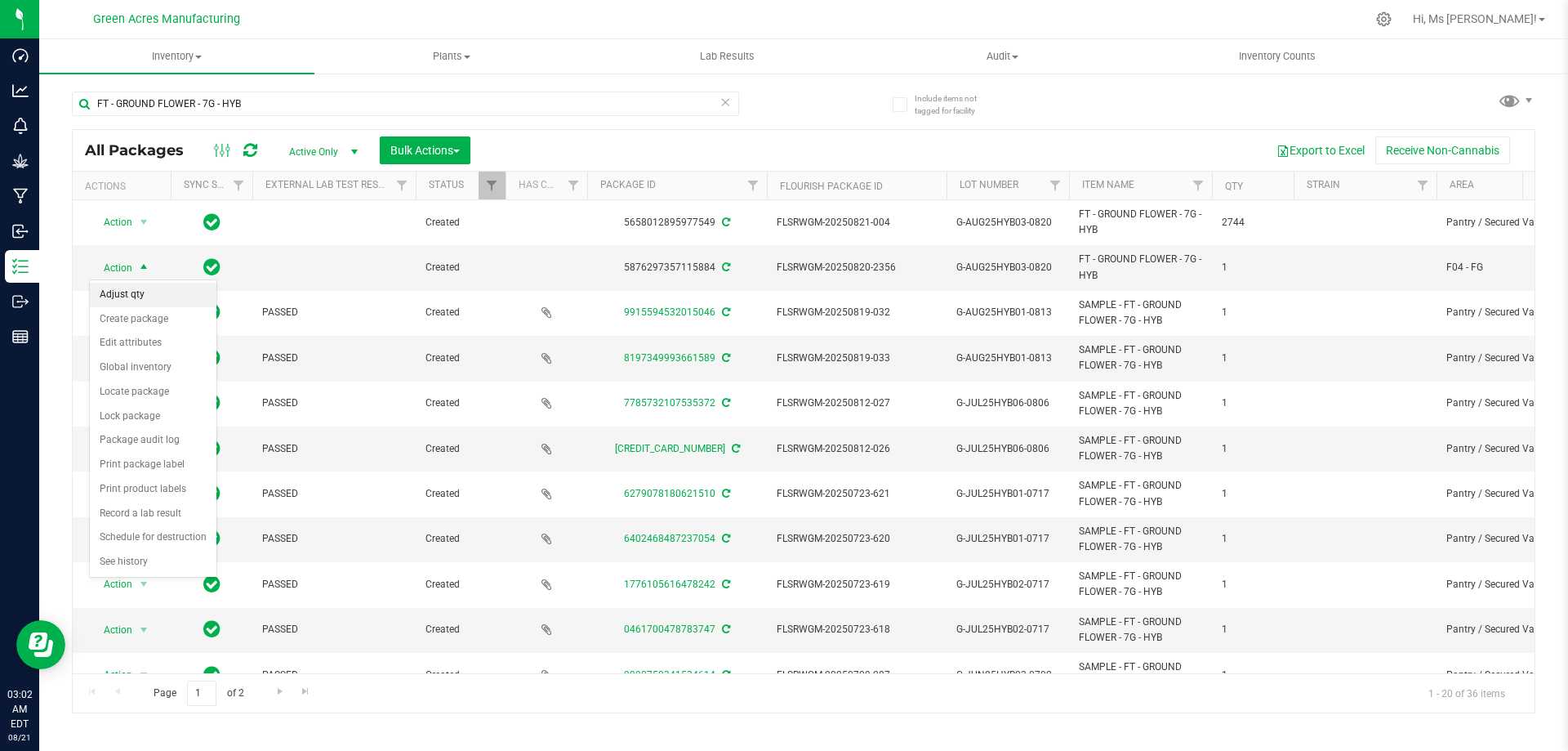
click at [155, 298] on li "Adjust qty" at bounding box center [152, 295] width 126 height 24
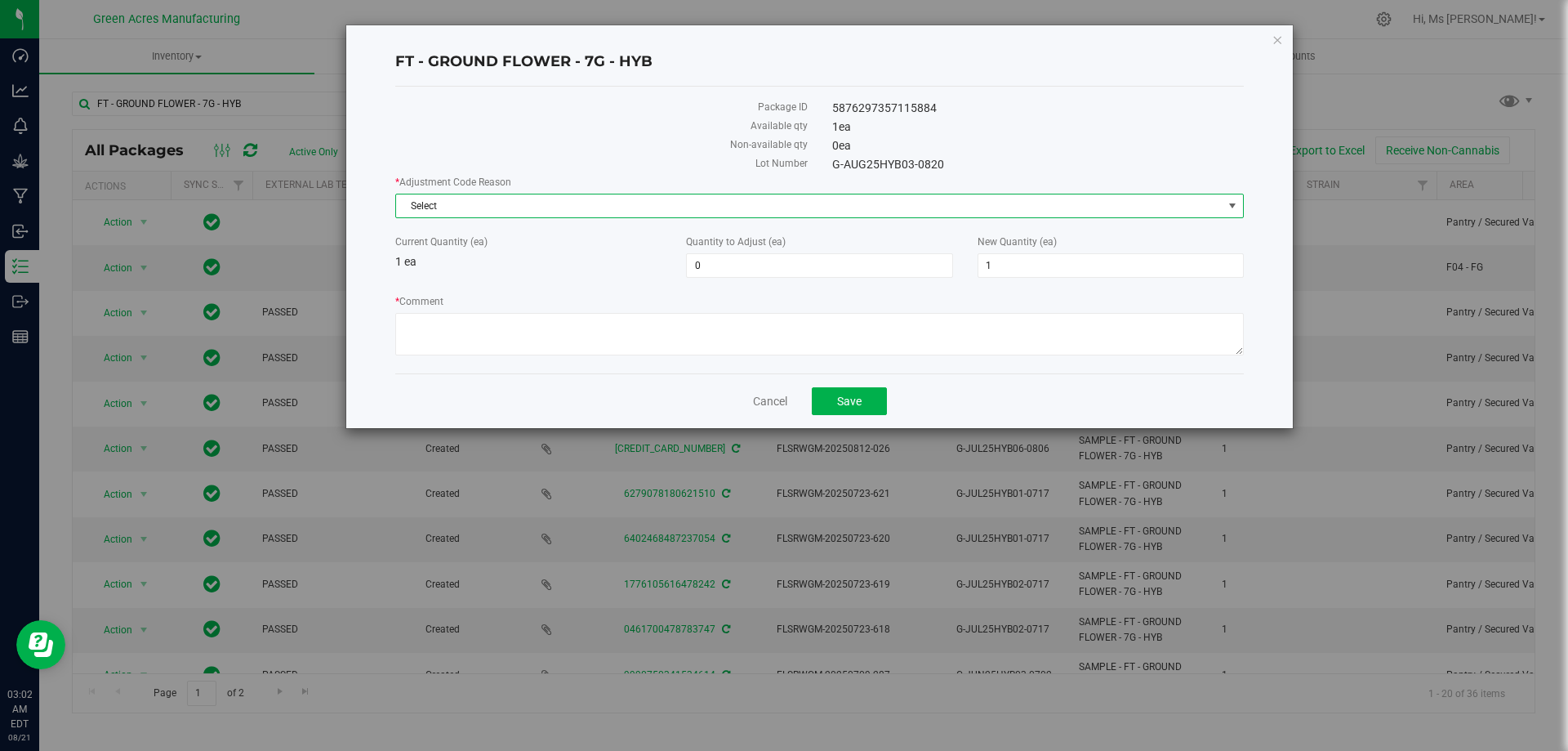
click at [476, 207] on span "Select" at bounding box center [809, 206] width 826 height 23
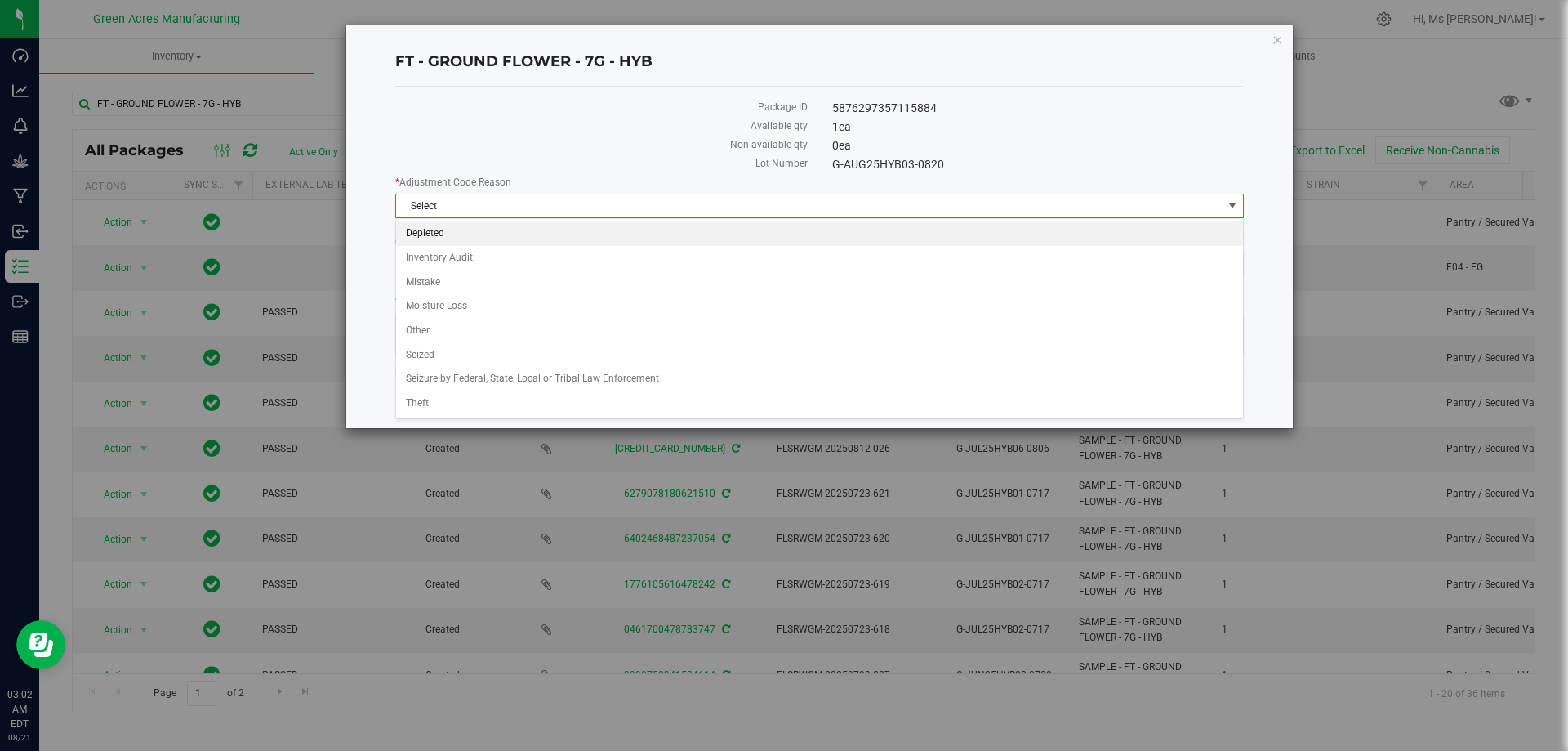
click at [525, 234] on li "Depleted" at bounding box center [819, 233] width 847 height 24
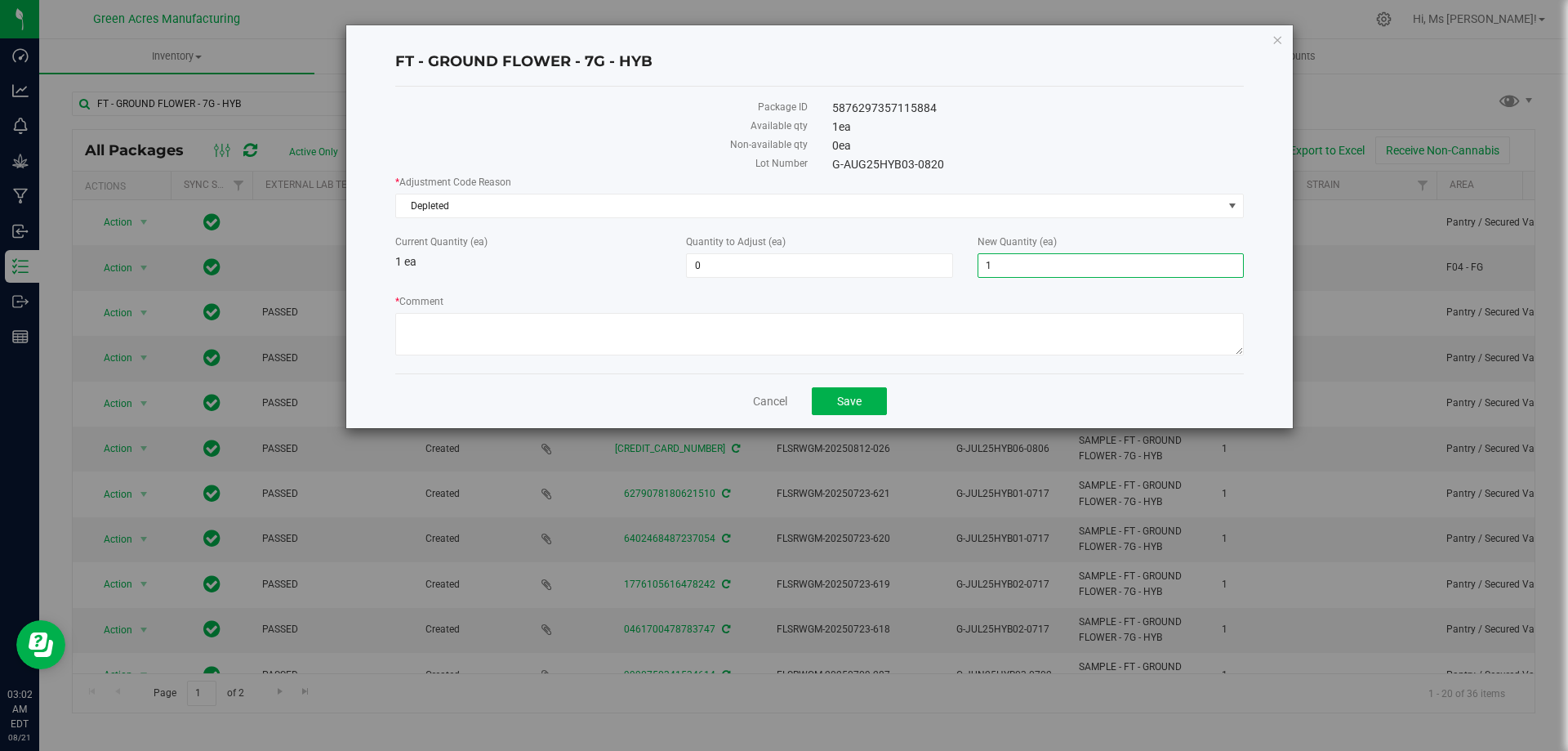
click at [1042, 265] on span "1 1" at bounding box center [1110, 265] width 267 height 24
click at [1042, 265] on input "1" at bounding box center [1110, 266] width 265 height 23
type input "0"
type input "-1"
type input "0"
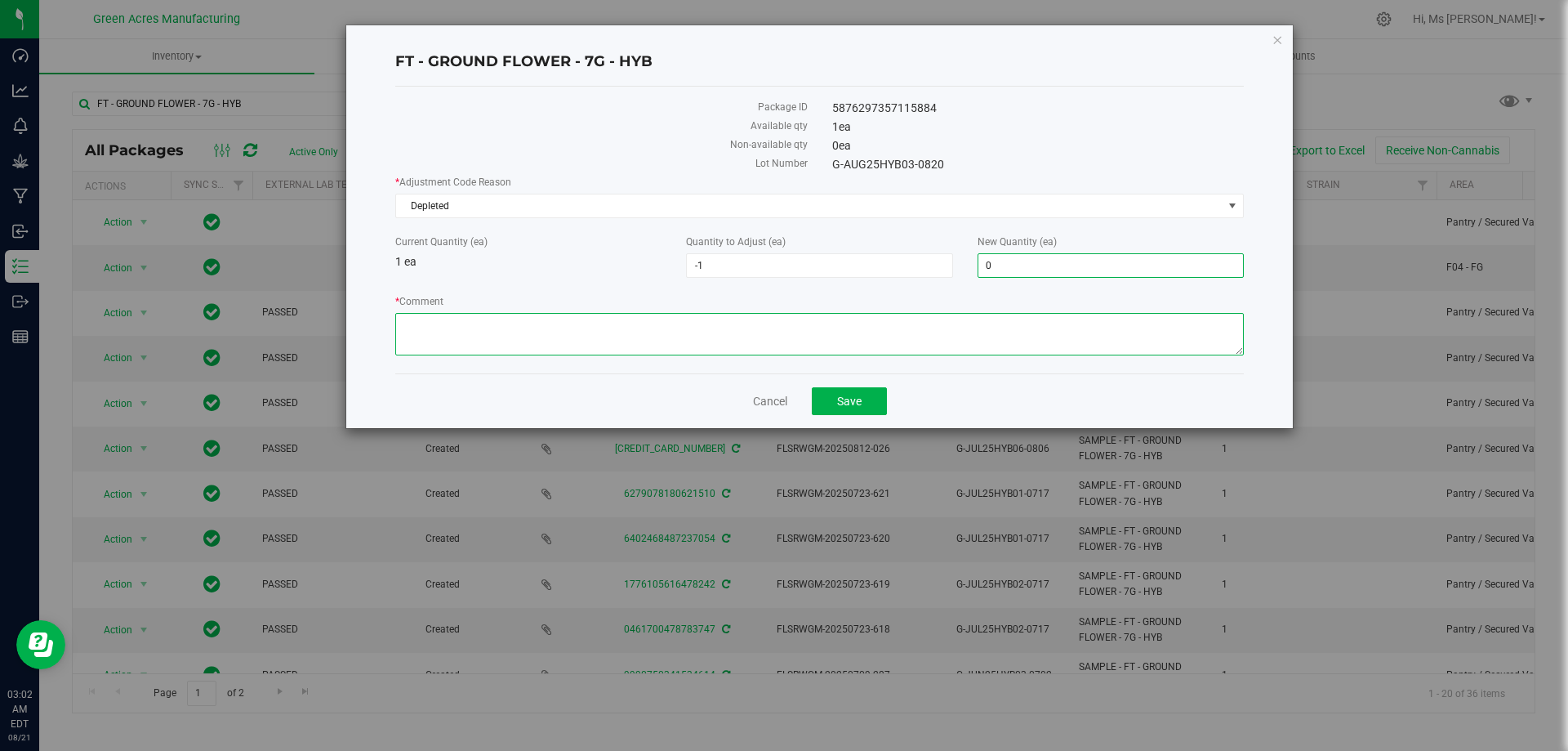
click at [1031, 321] on textarea "* Comment" at bounding box center [819, 334] width 848 height 42
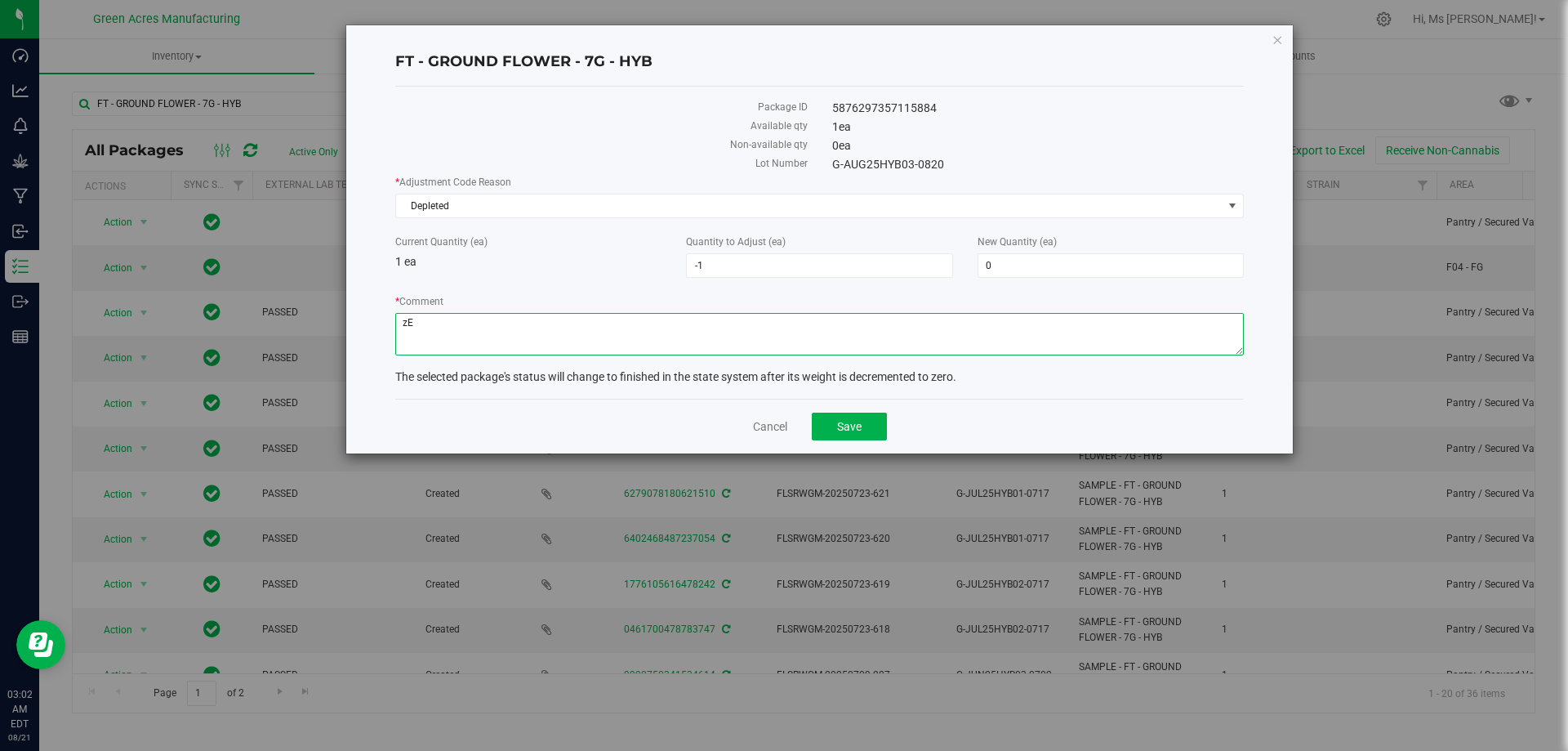
type textarea "z"
type textarea "Zeroing out 1 of 1 package."
click at [869, 417] on button "Save" at bounding box center [849, 426] width 75 height 28
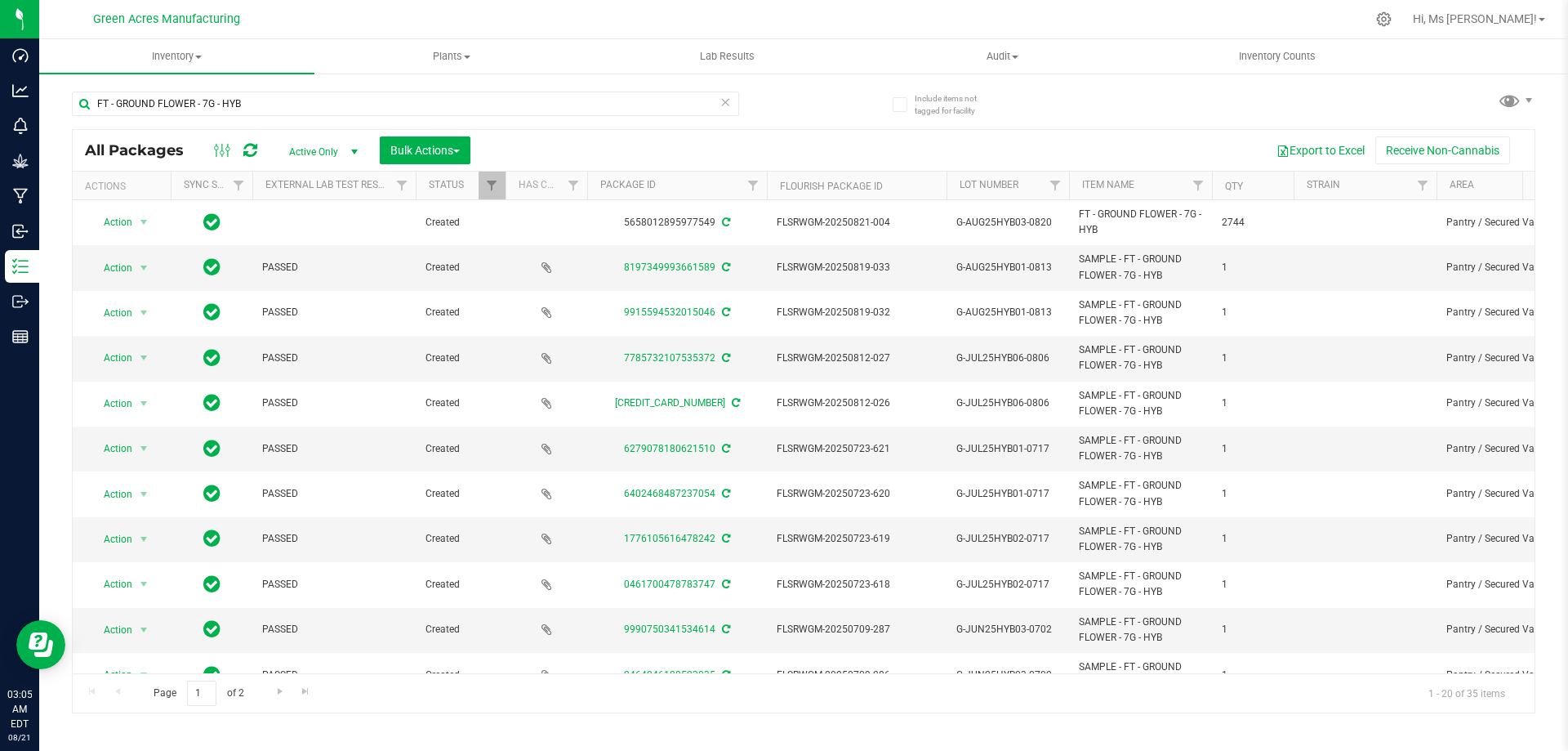
click at [726, 106] on icon at bounding box center [725, 101] width 12 height 19
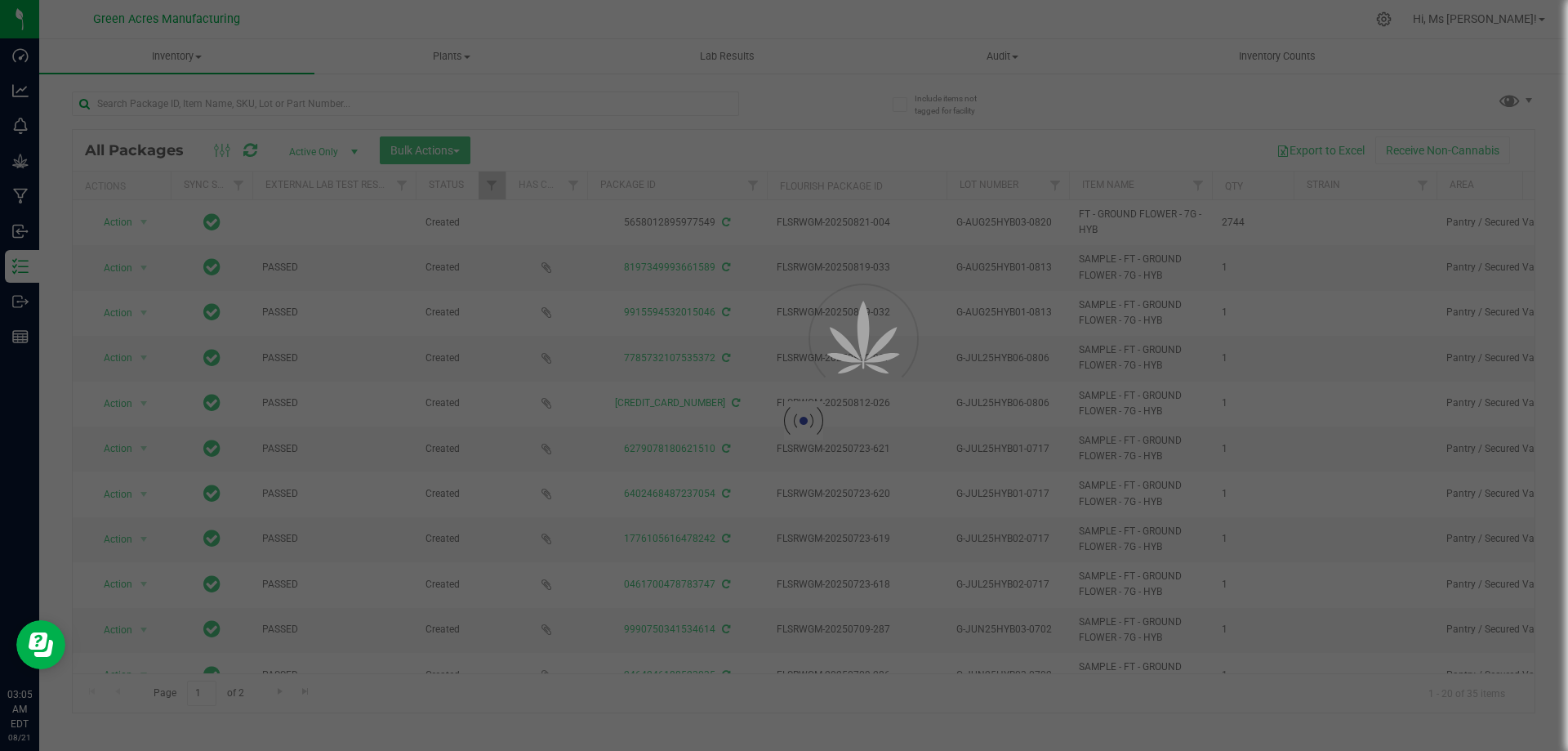
click at [674, 100] on div at bounding box center [784, 376] width 1568 height 751
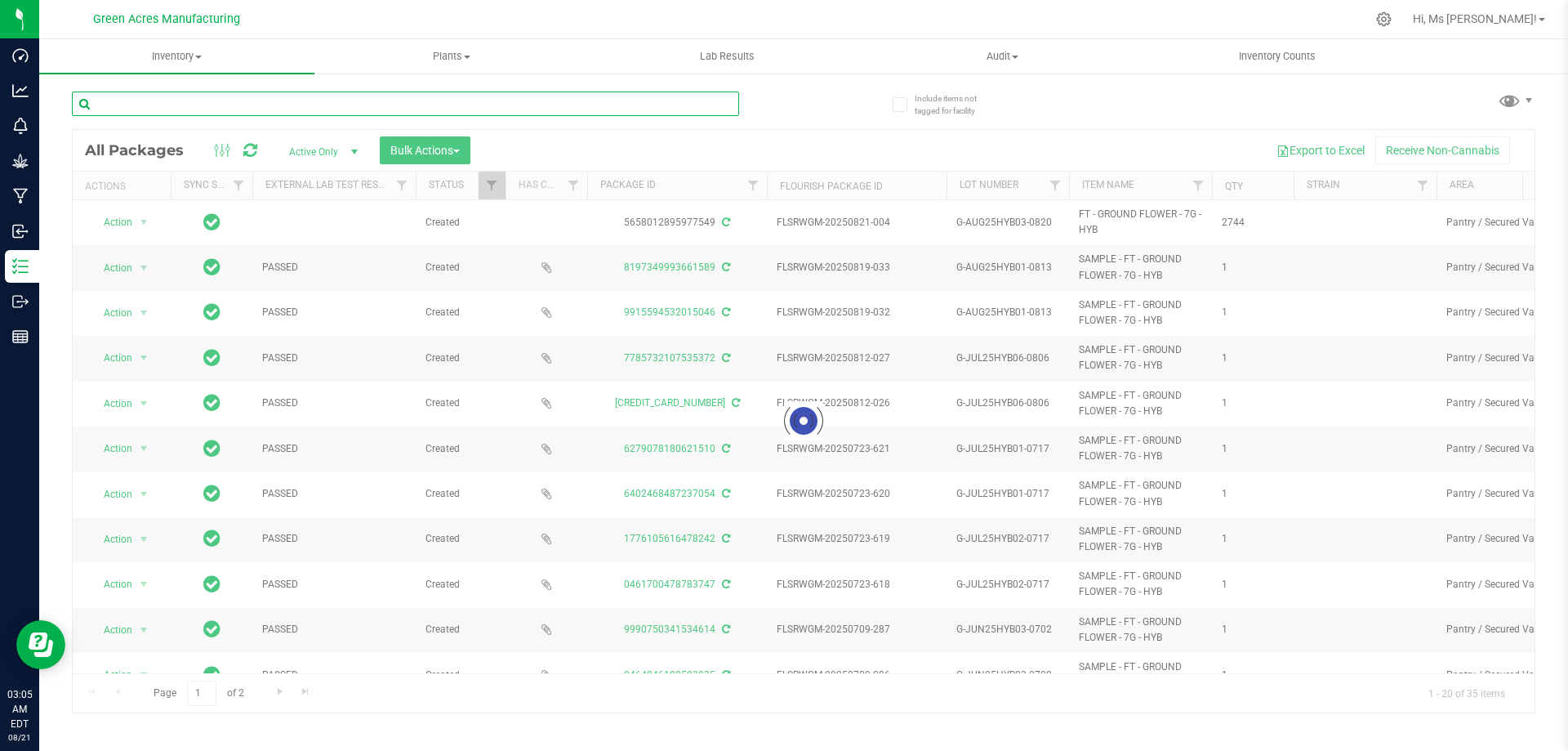
click at [668, 101] on input "text" at bounding box center [405, 103] width 667 height 24
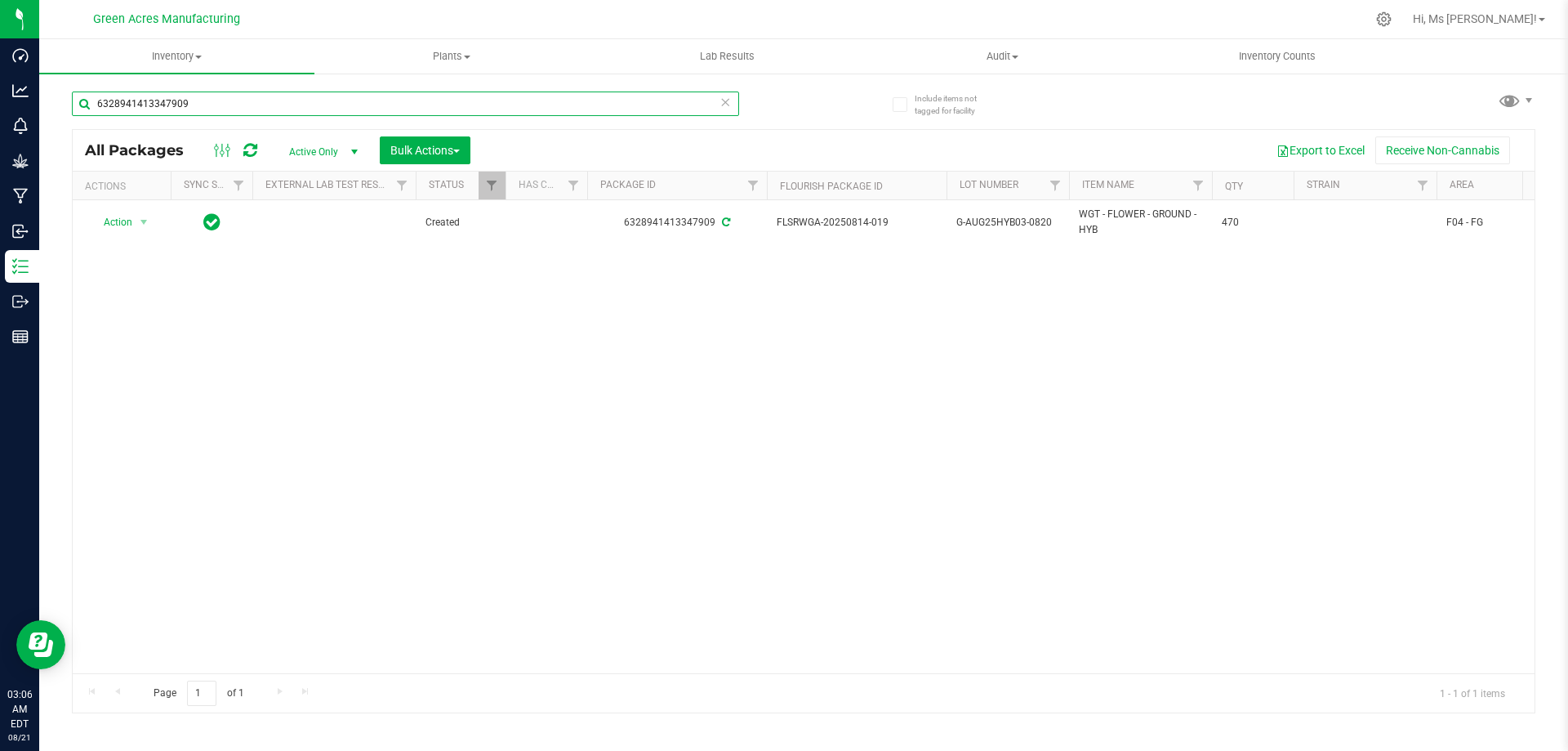
type input "6328941413347909"
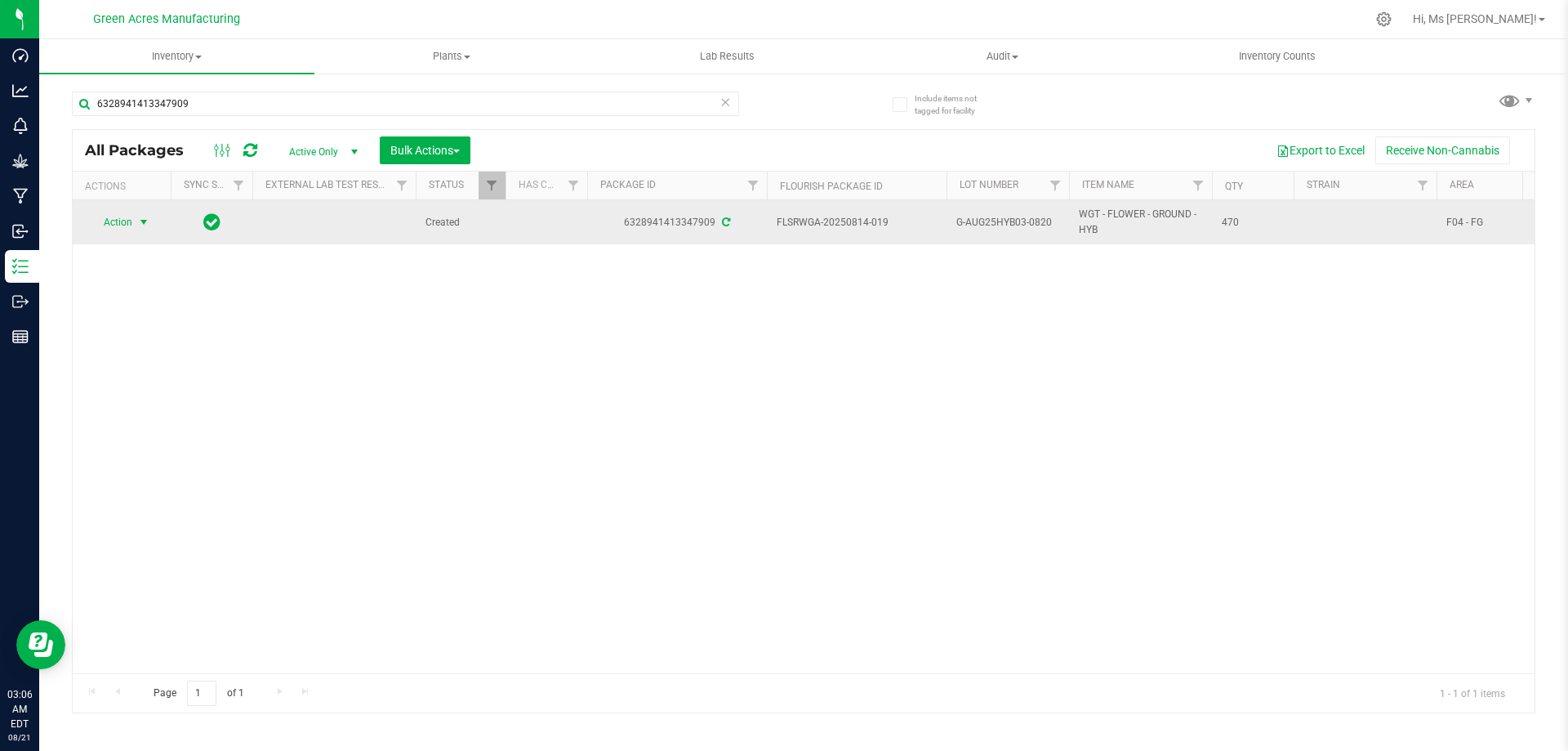
click at [119, 215] on span "Action" at bounding box center [111, 222] width 44 height 23
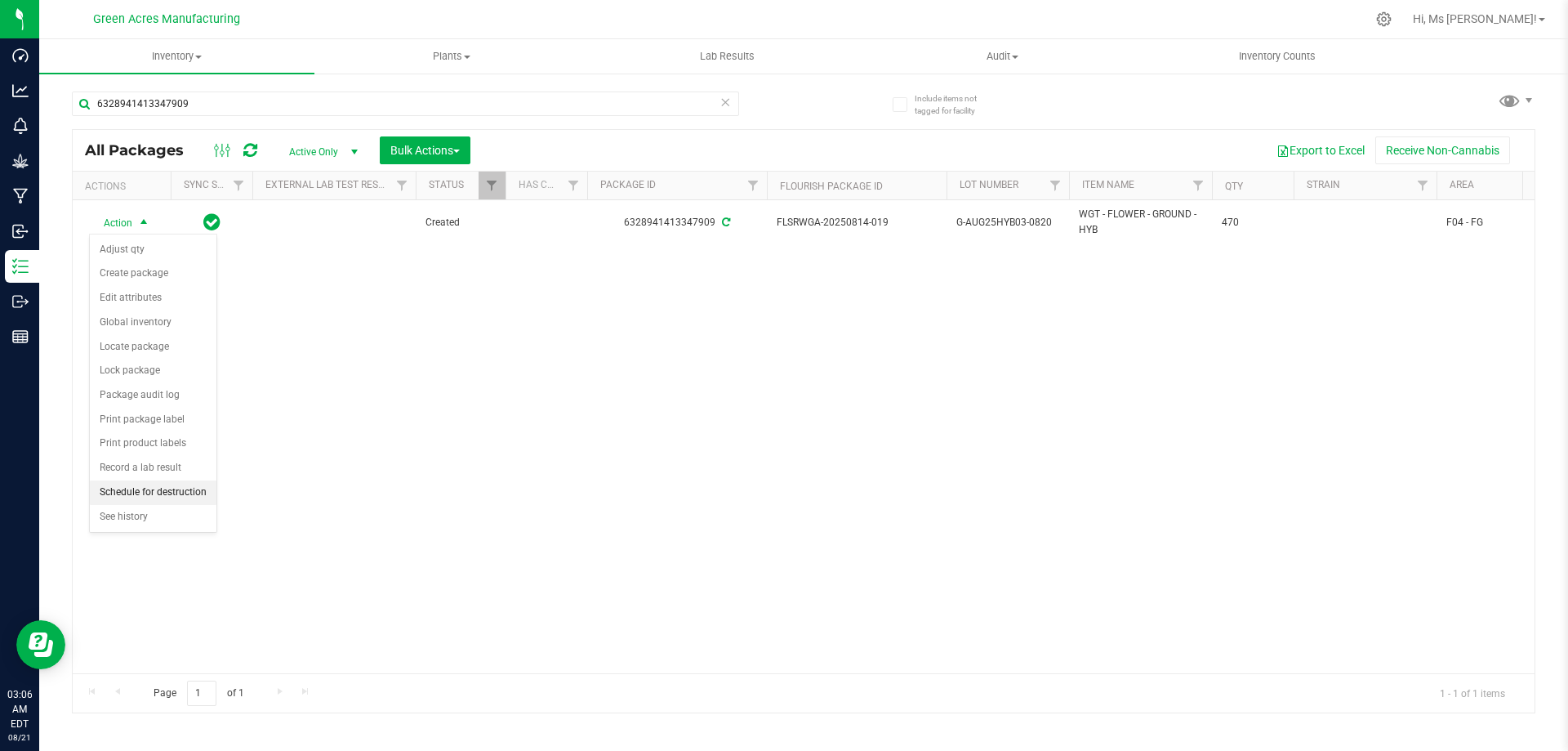
click at [171, 489] on li "Schedule for destruction" at bounding box center [152, 492] width 126 height 24
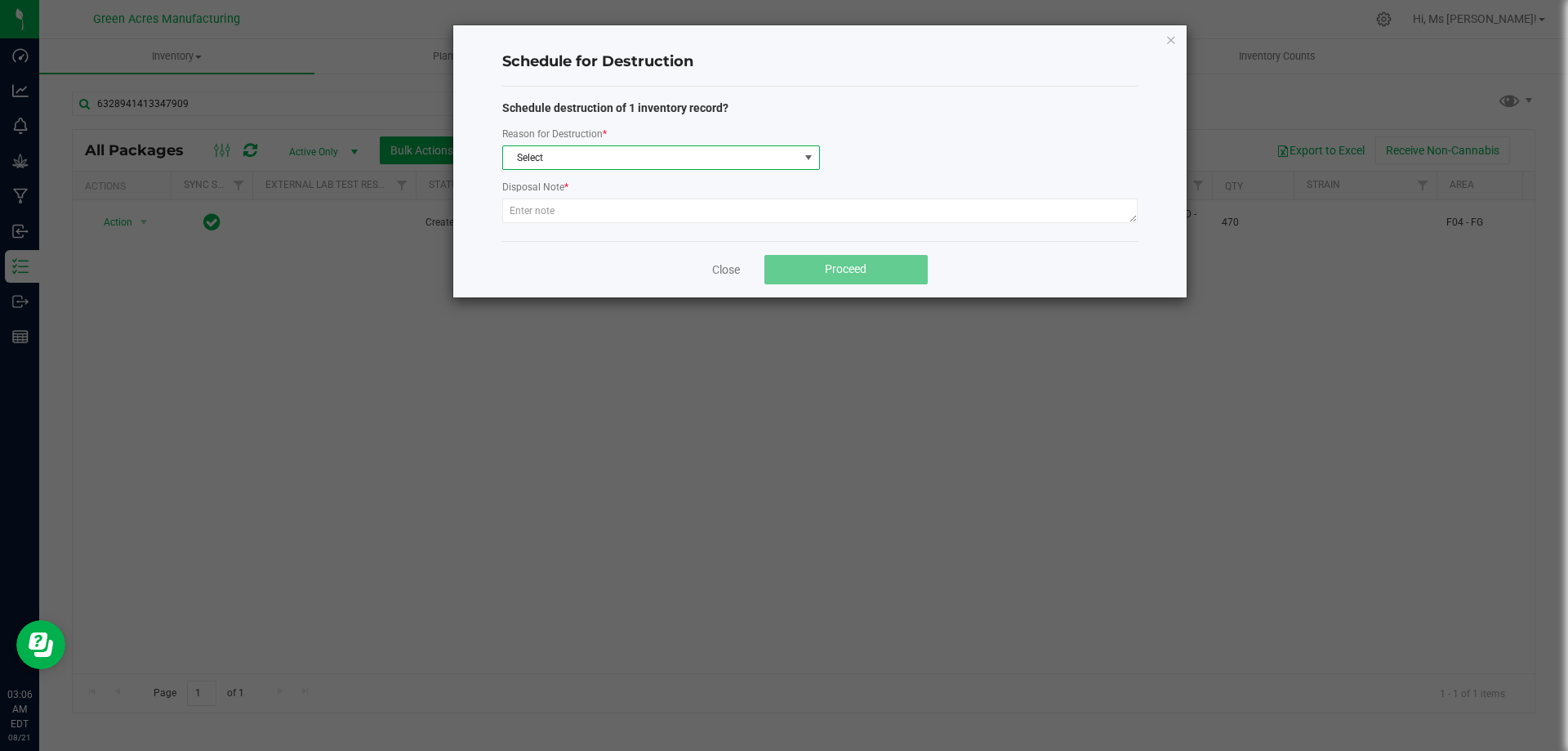
click at [557, 164] on span "Select" at bounding box center [651, 158] width 296 height 23
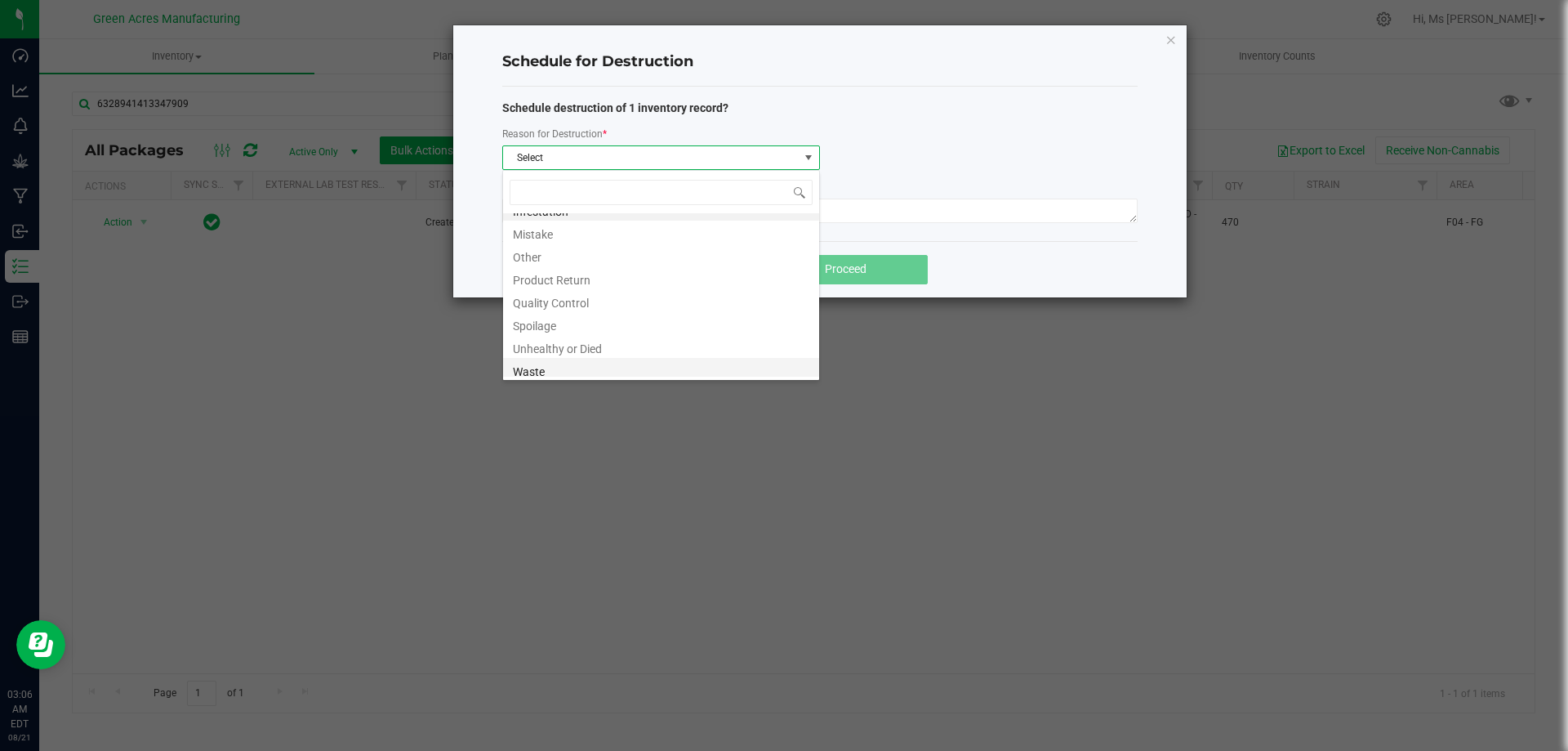
scroll to position [19, 0]
click at [558, 369] on li "Waste" at bounding box center [661, 365] width 316 height 23
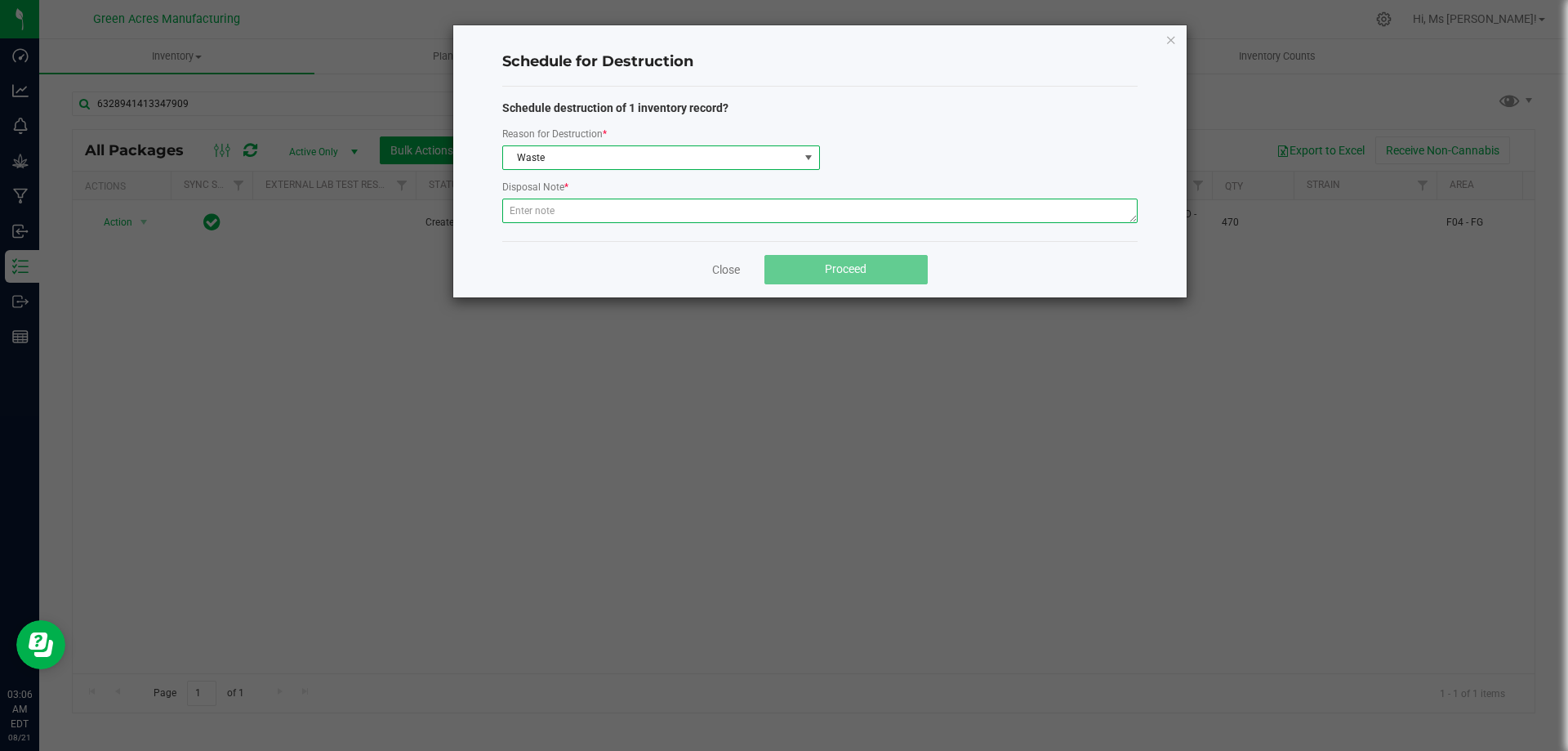
click at [635, 215] on textarea at bounding box center [820, 210] width 635 height 24
paste textarea "WASTE FROM GROUND FLOWER PACKAGING PROCESS"
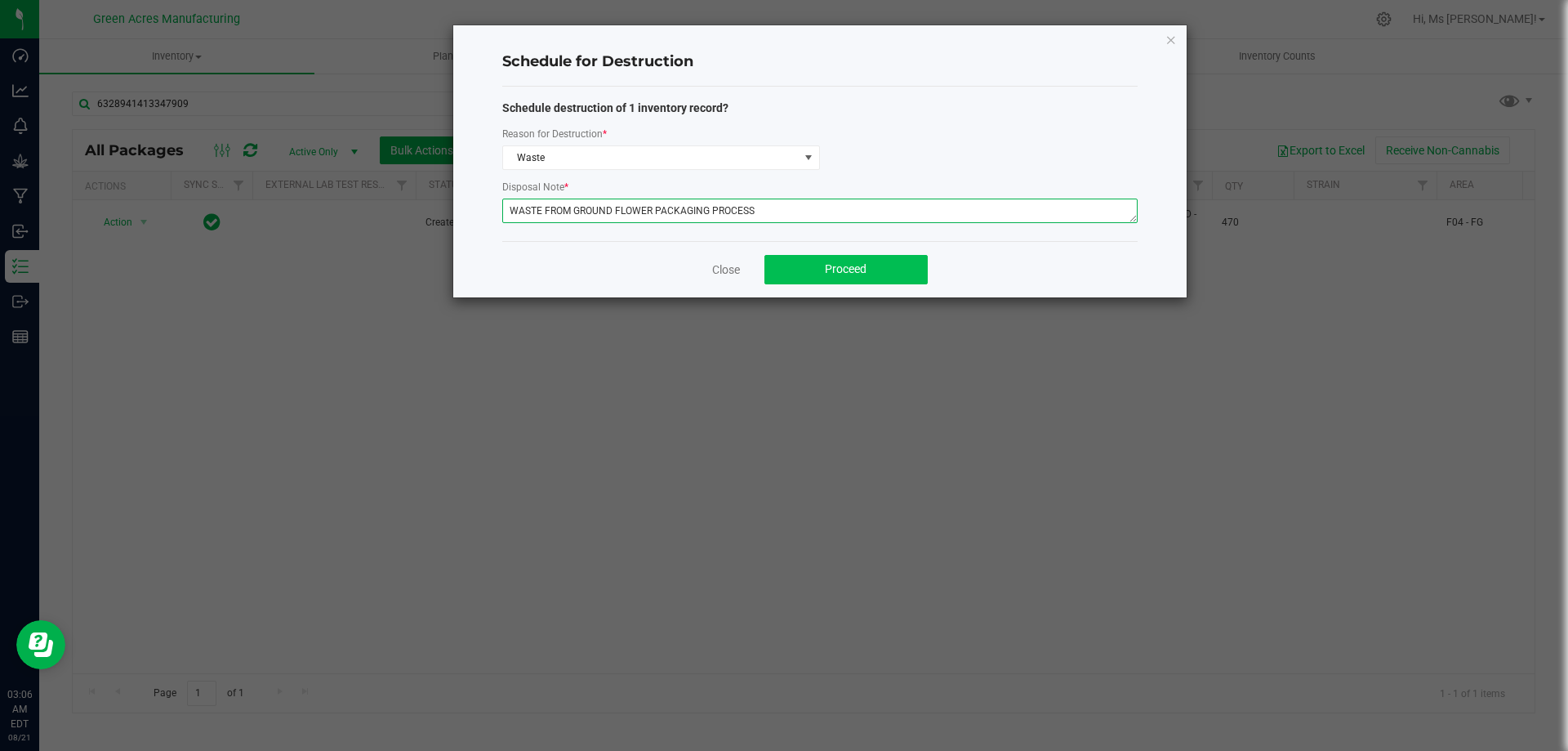
type textarea "WASTE FROM GROUND FLOWER PACKAGING PROCESS"
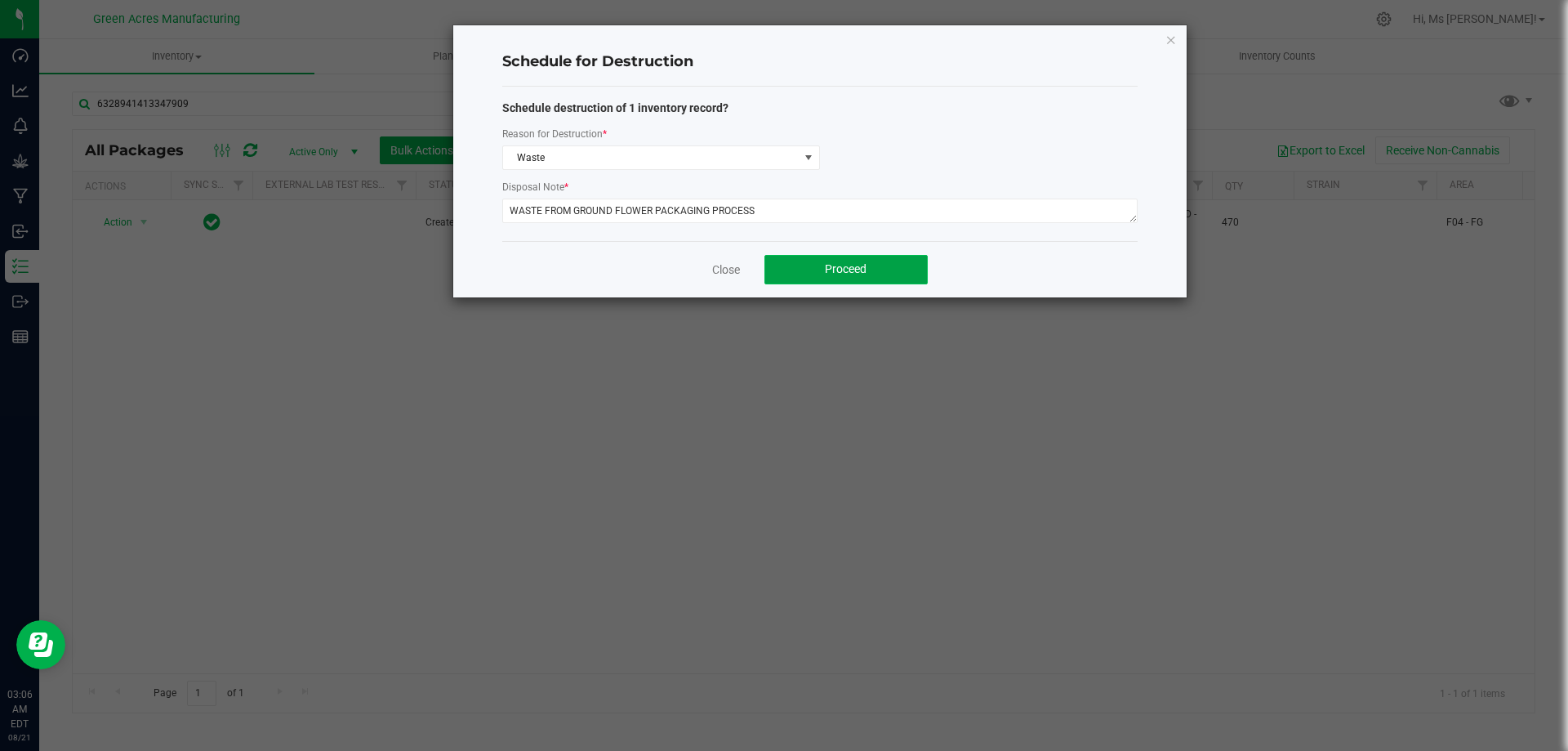
click at [817, 264] on button "Proceed" at bounding box center [846, 270] width 164 height 30
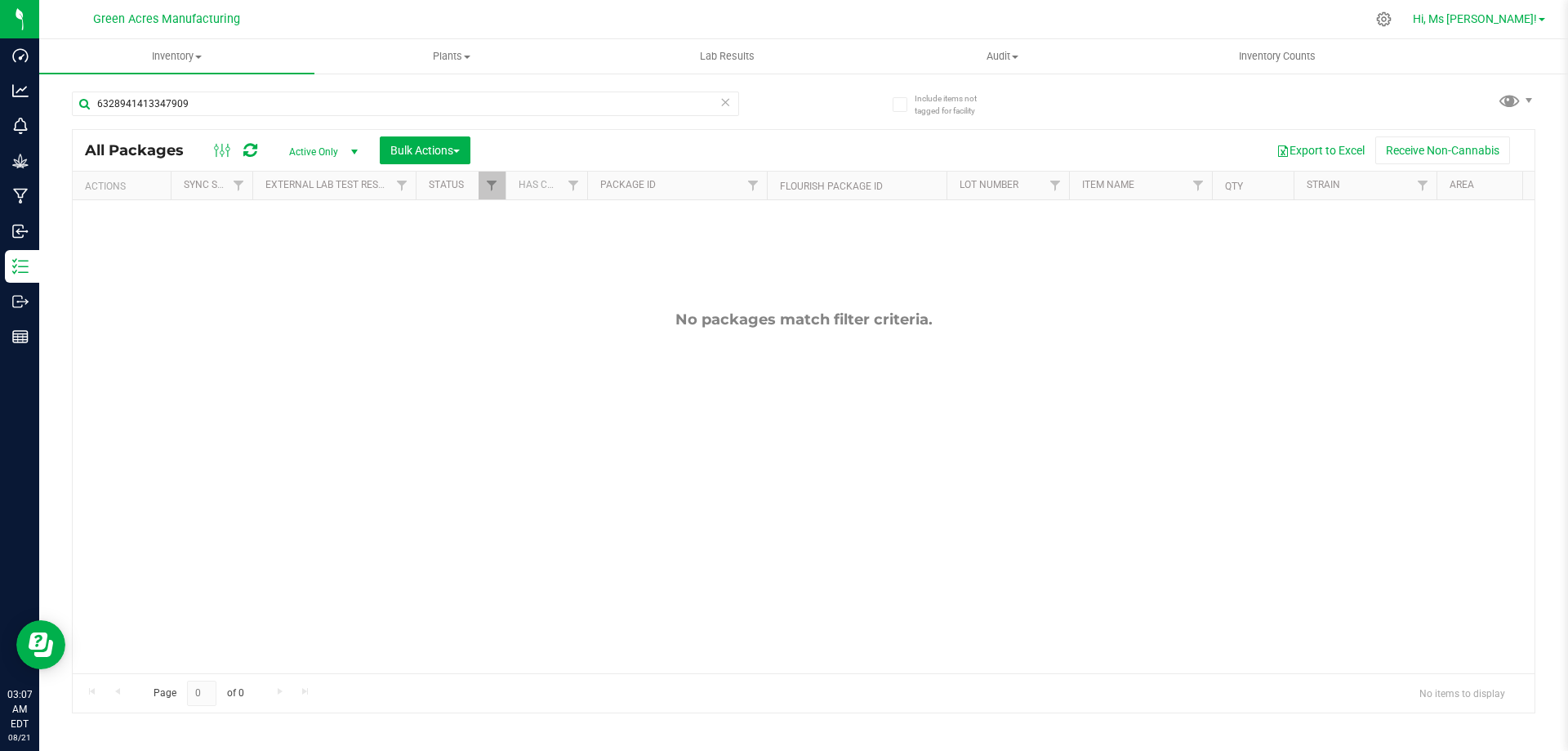
click at [1425, 14] on span "Hi, Ms [PERSON_NAME]!" at bounding box center [1475, 19] width 124 height 13
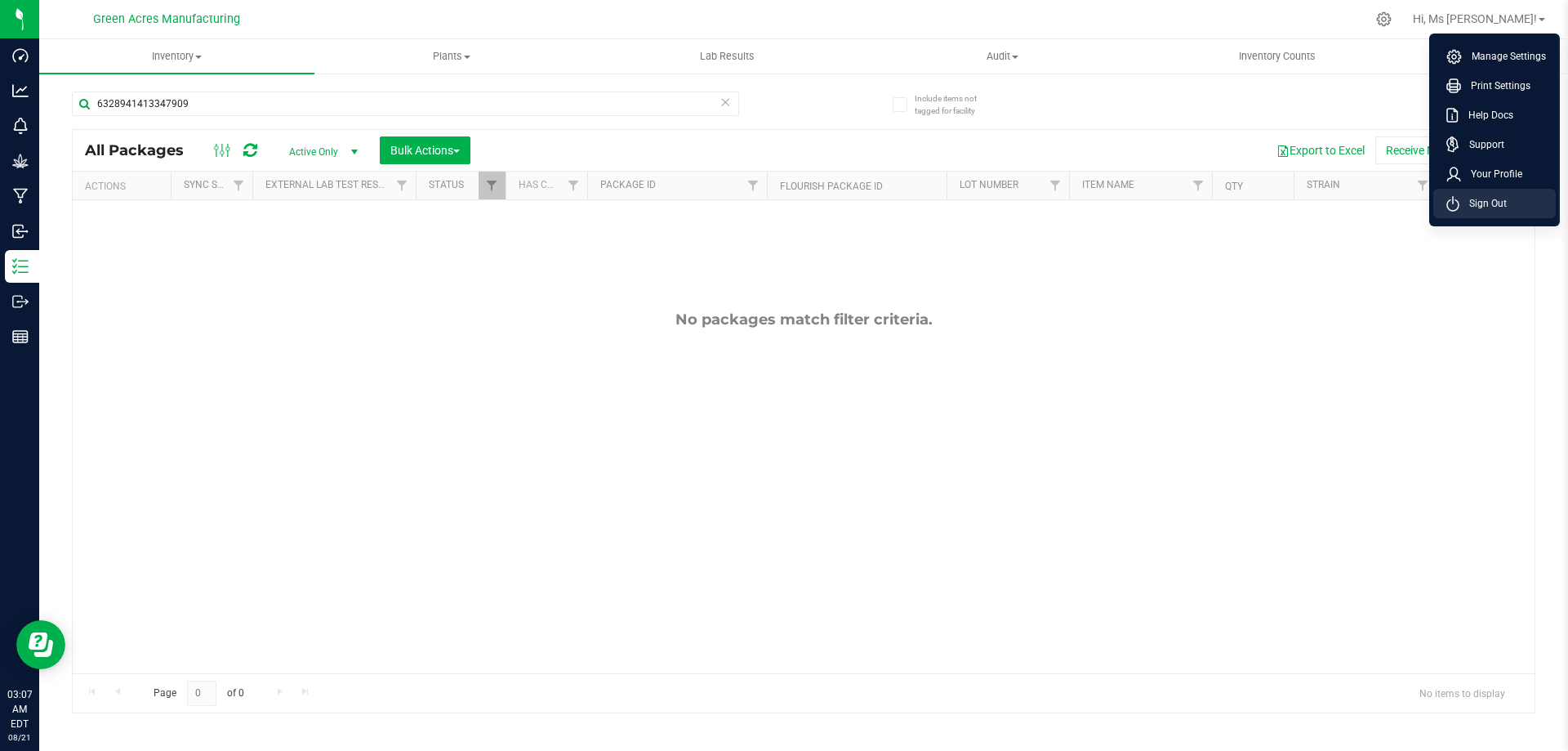
click at [1480, 195] on span "Sign Out" at bounding box center [1482, 203] width 47 height 16
